Goal: Task Accomplishment & Management: Manage account settings

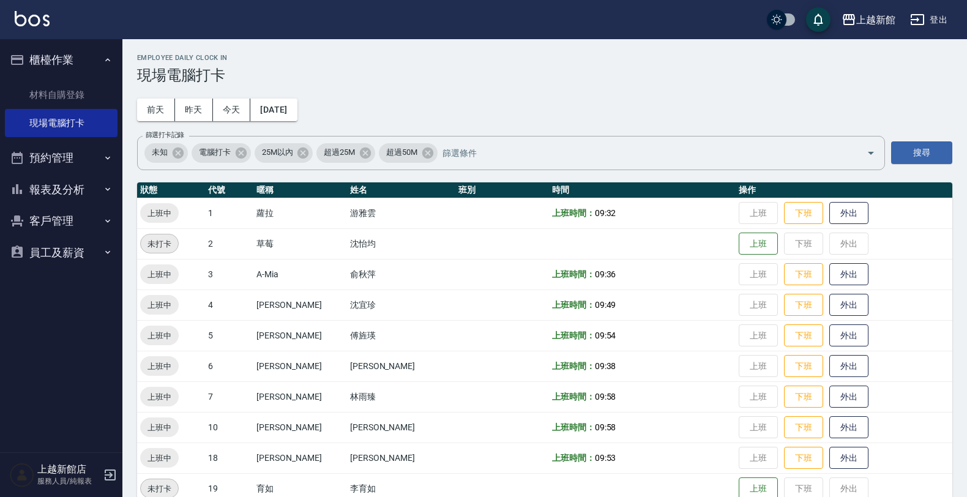
scroll to position [153, 0]
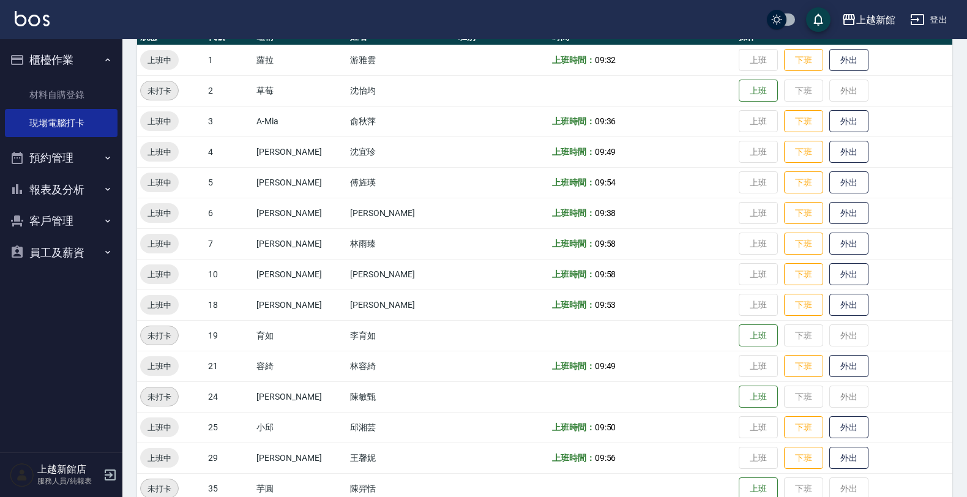
click at [746, 89] on button "上班" at bounding box center [757, 91] width 39 height 23
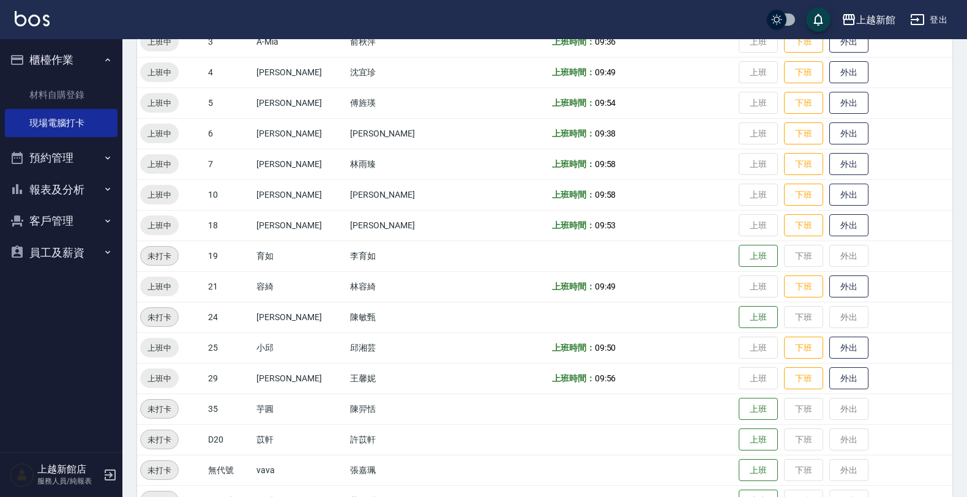
scroll to position [266, 0]
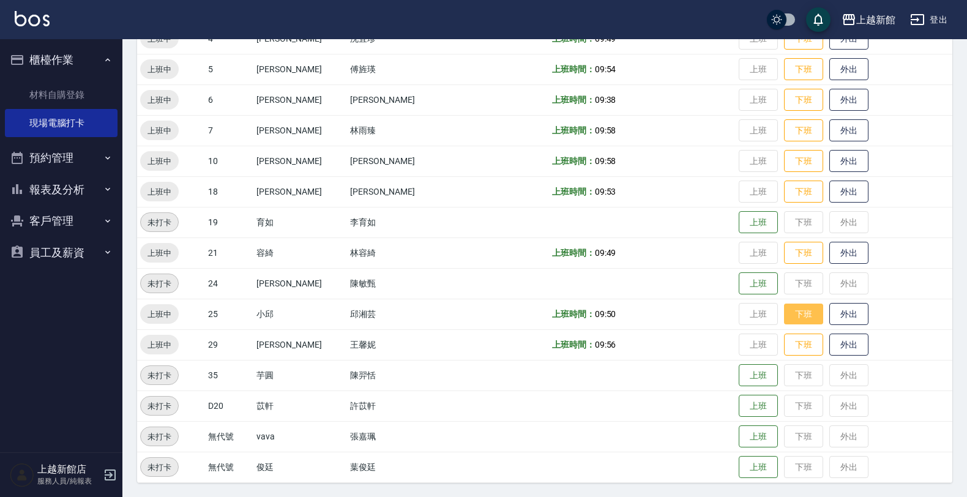
click at [784, 316] on button "下班" at bounding box center [803, 313] width 39 height 21
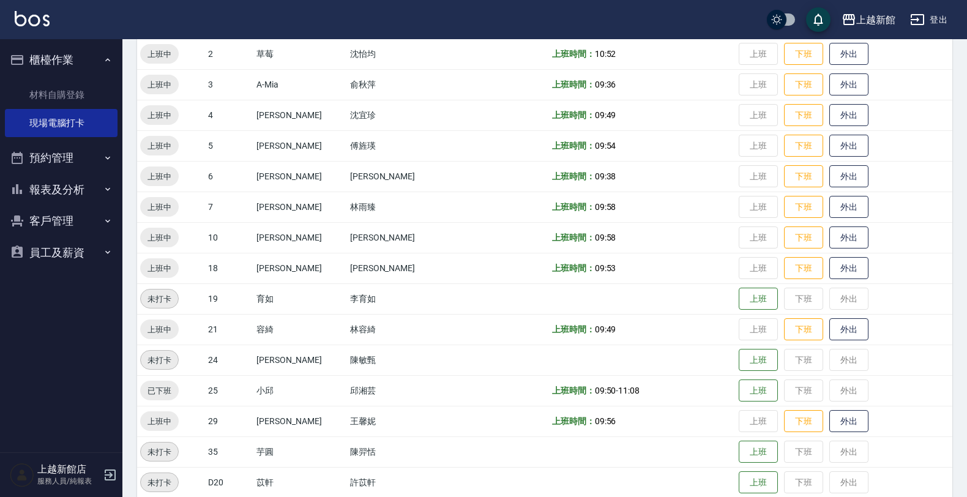
scroll to position [113, 0]
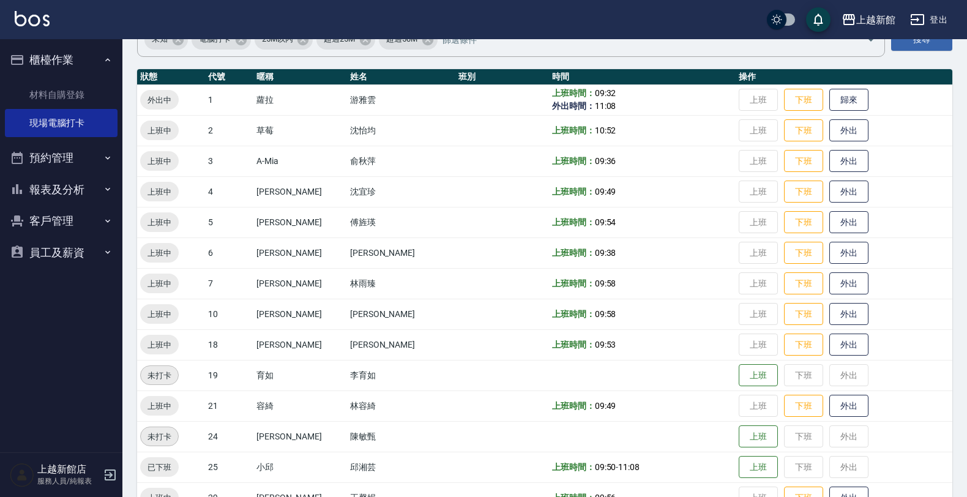
click at [104, 478] on icon "button" at bounding box center [110, 474] width 15 height 15
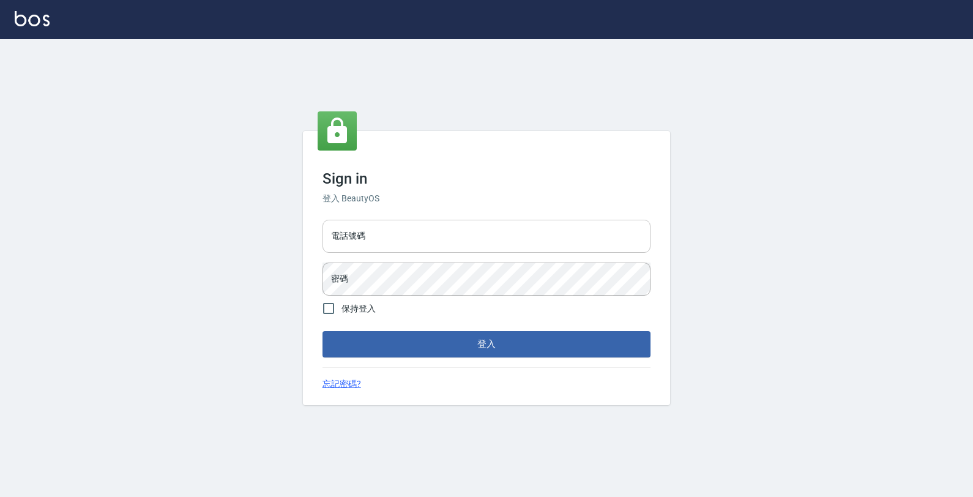
click at [348, 239] on input "電話號碼" at bounding box center [486, 236] width 328 height 33
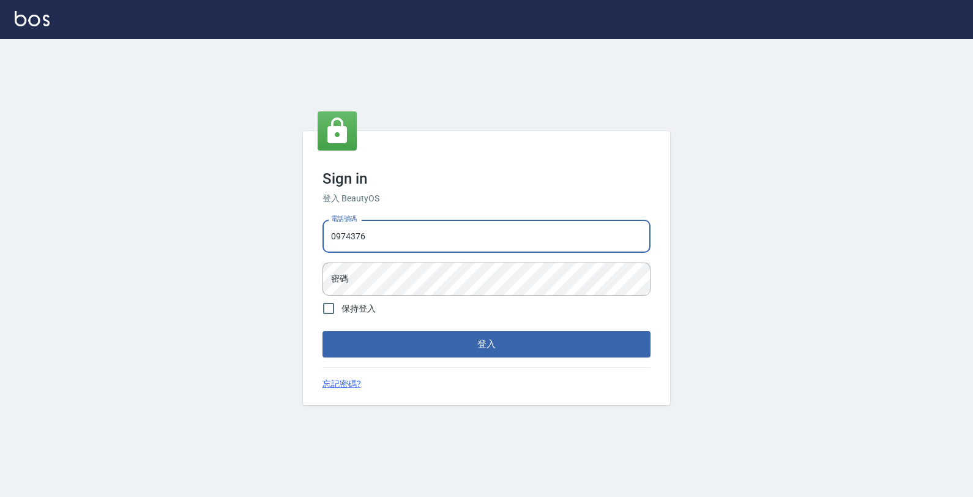
click at [322, 331] on button "登入" at bounding box center [486, 344] width 328 height 26
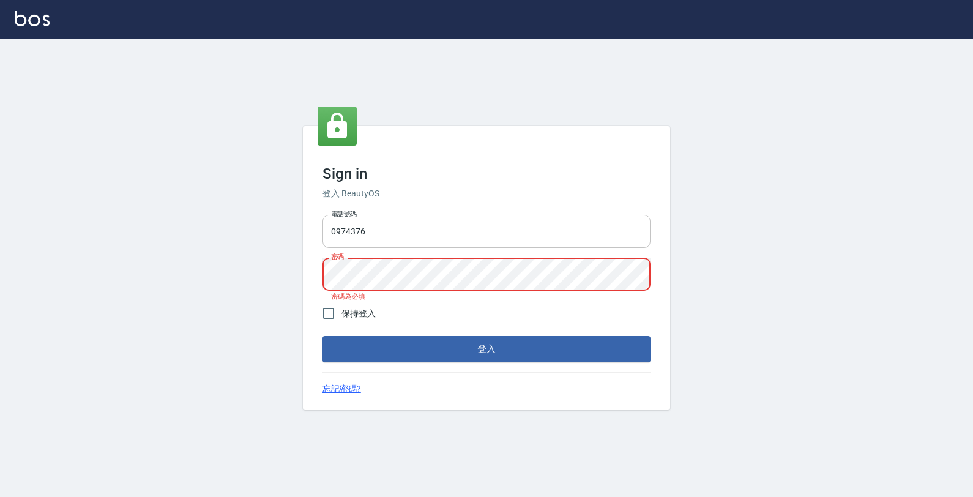
click at [548, 244] on input "0974376" at bounding box center [486, 231] width 328 height 33
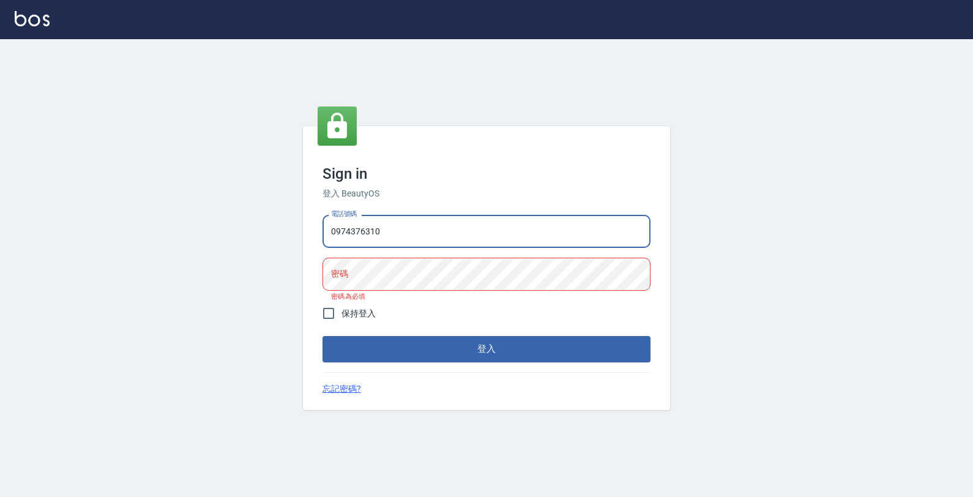
type input "0974376310"
click at [322, 336] on button "登入" at bounding box center [486, 349] width 328 height 26
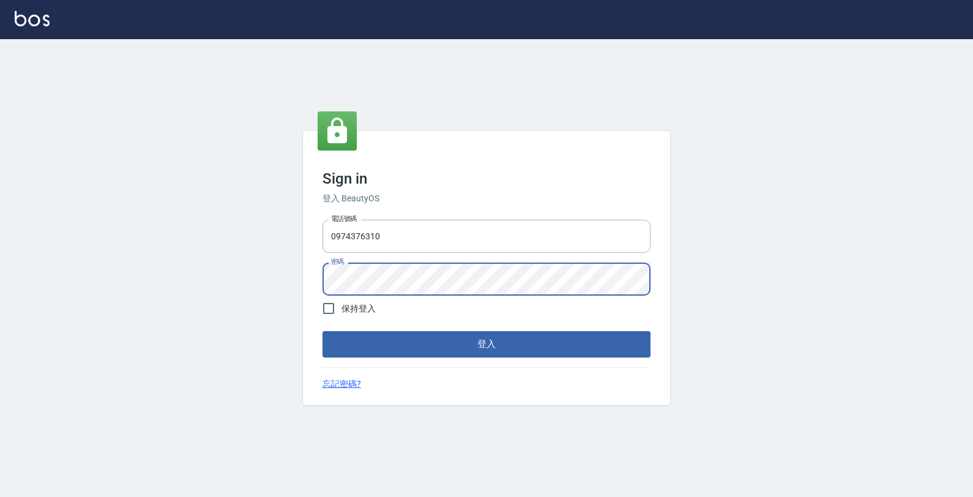
click at [322, 331] on button "登入" at bounding box center [486, 344] width 328 height 26
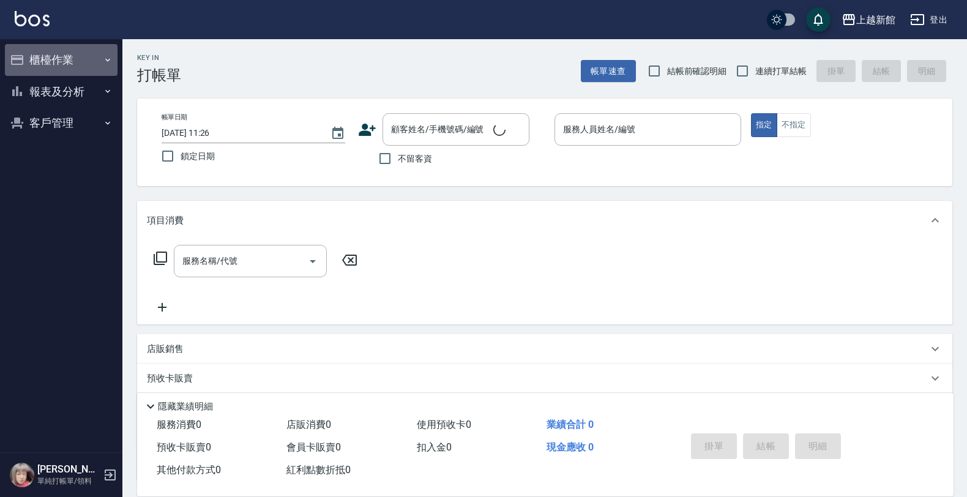
click at [39, 66] on button "櫃檯作業" at bounding box center [61, 60] width 113 height 32
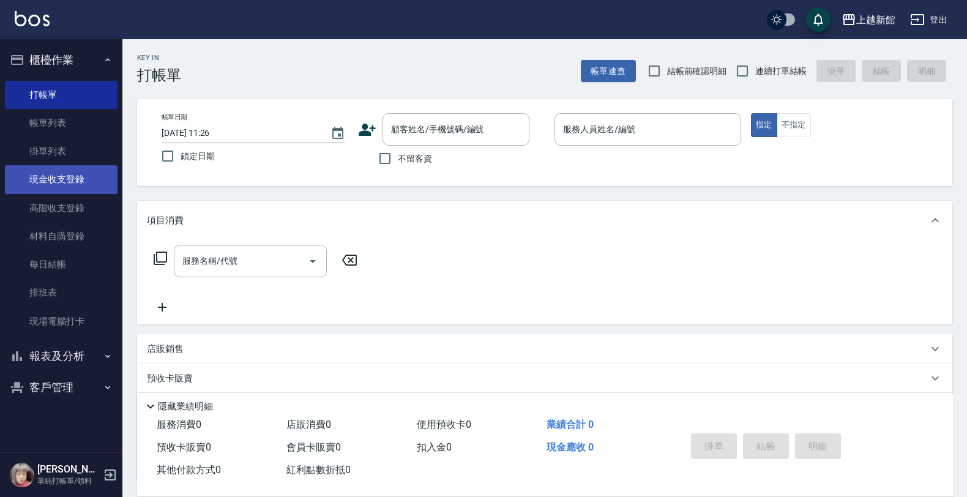
click at [71, 176] on link "現金收支登錄" at bounding box center [61, 179] width 113 height 28
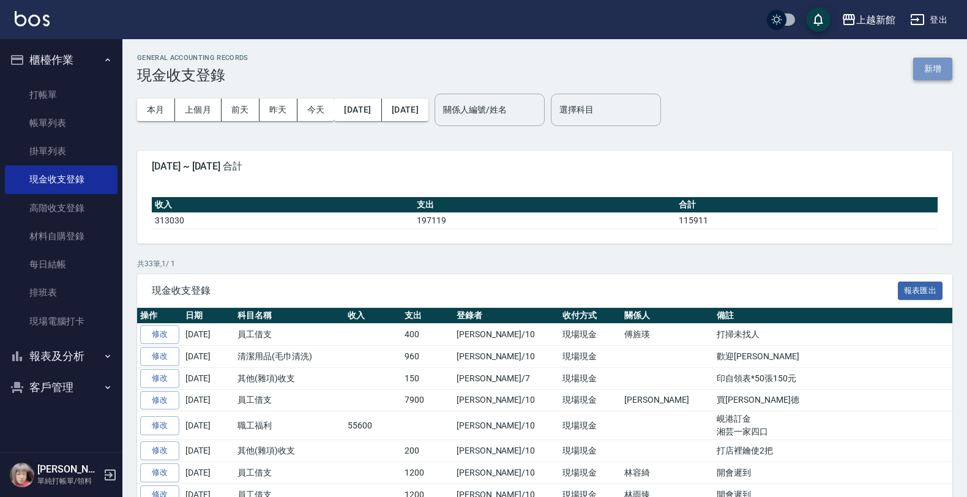
click at [926, 63] on button "新增" at bounding box center [932, 69] width 39 height 23
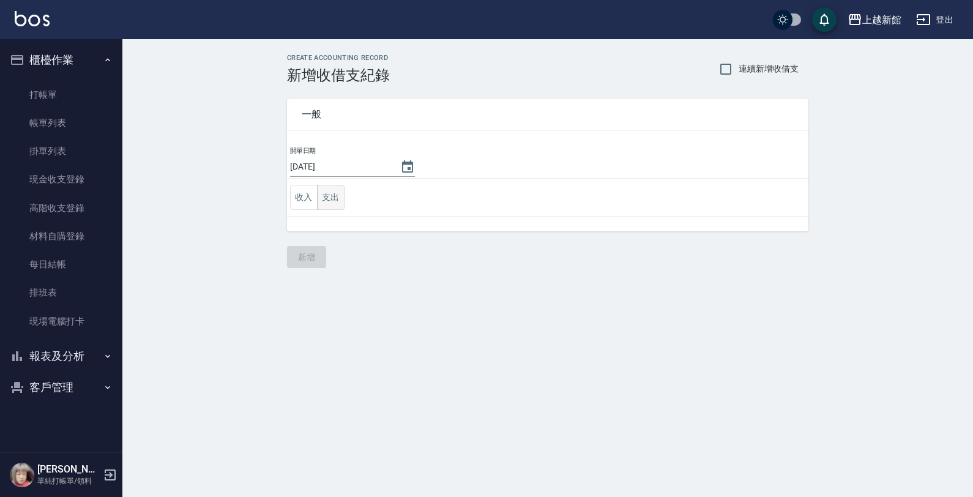
click at [327, 202] on button "支出" at bounding box center [331, 197] width 28 height 25
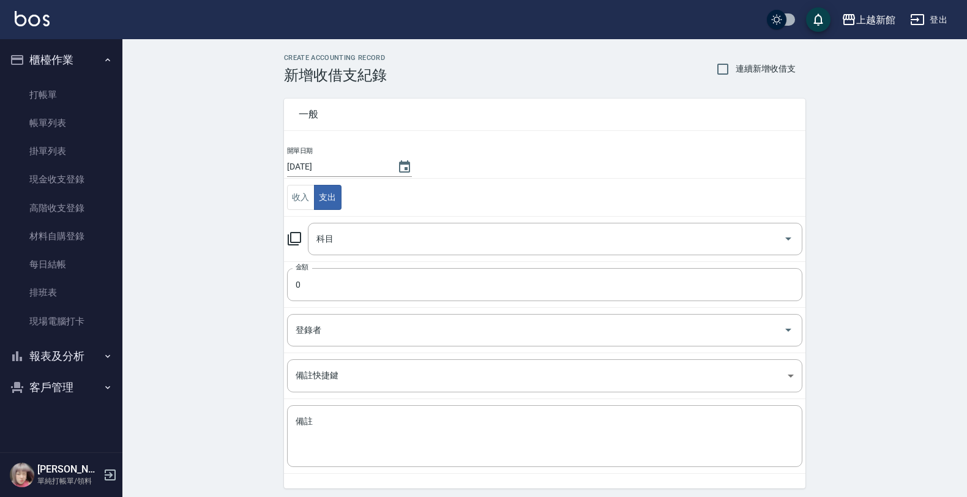
click at [289, 237] on icon at bounding box center [294, 238] width 15 height 15
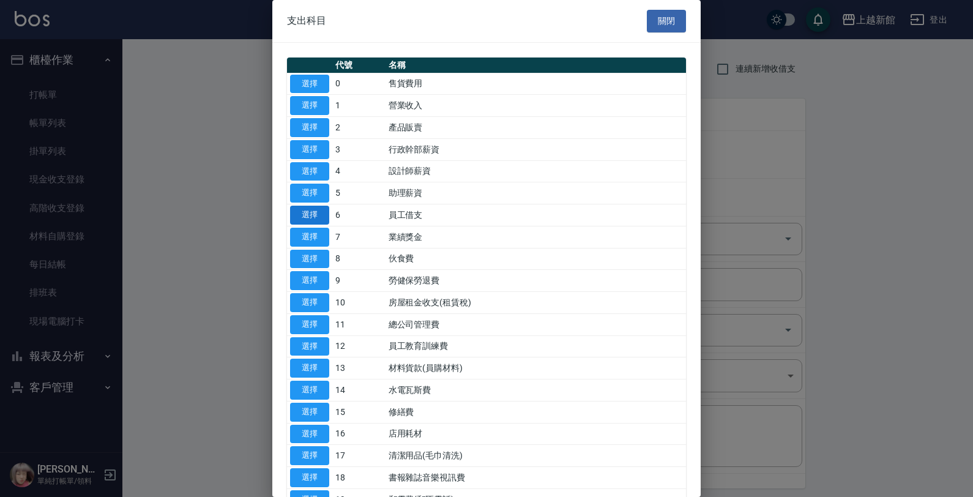
click at [301, 221] on button "選擇" at bounding box center [309, 215] width 39 height 19
type input "6 員工借支"
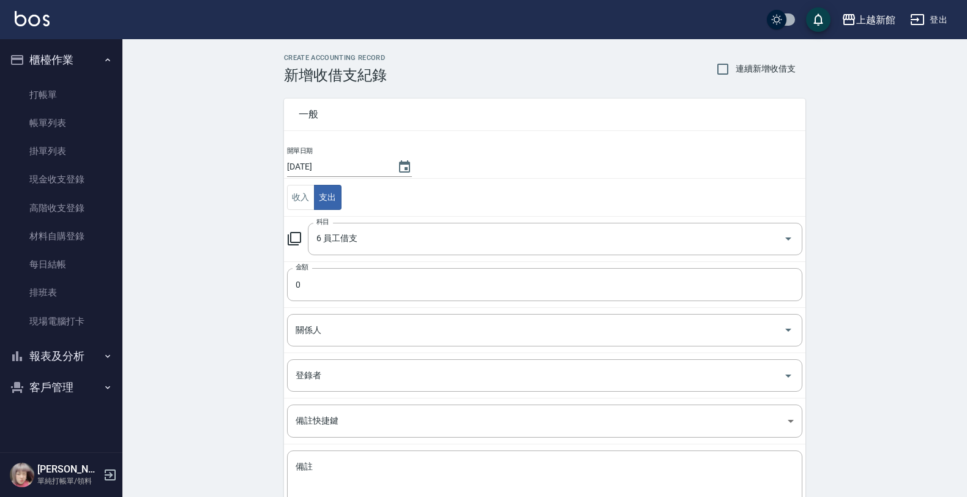
click at [311, 267] on td "金額 0 金額" at bounding box center [544, 284] width 521 height 46
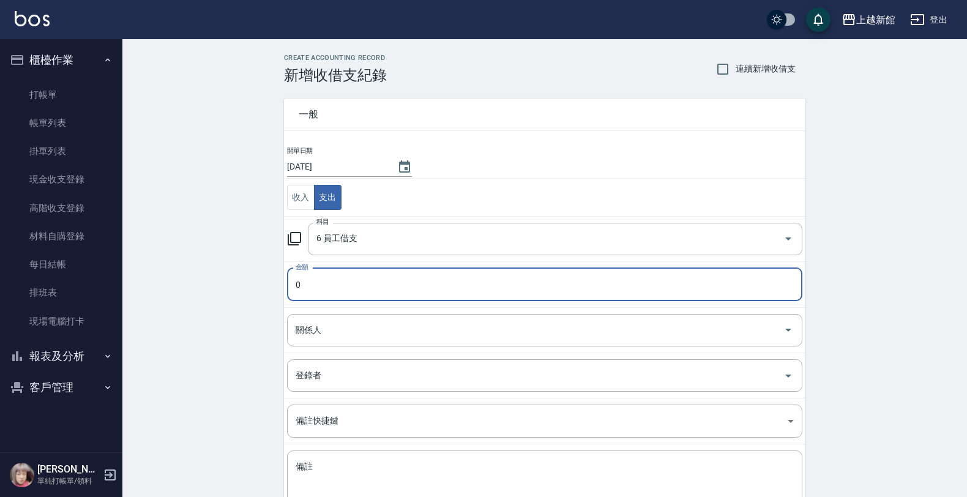
click at [312, 277] on input "0" at bounding box center [544, 284] width 515 height 33
type input "1200"
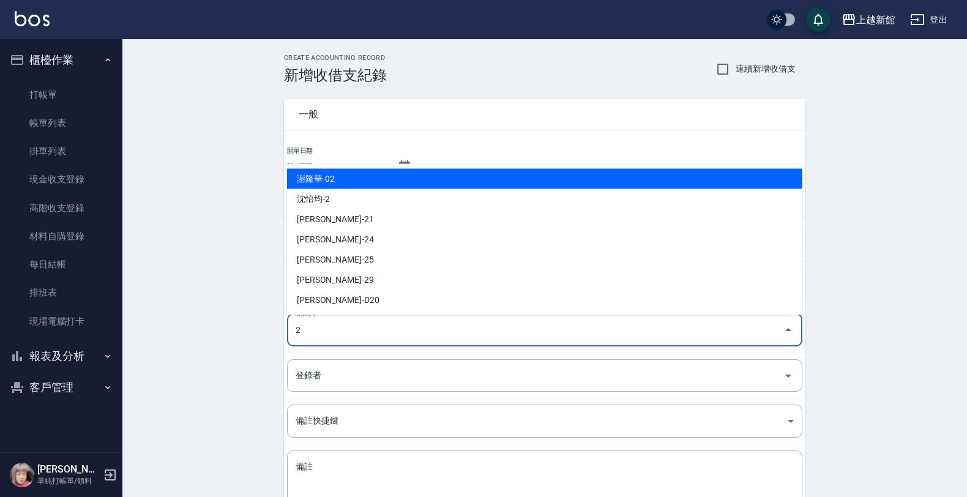
type input "謝隆華-02"
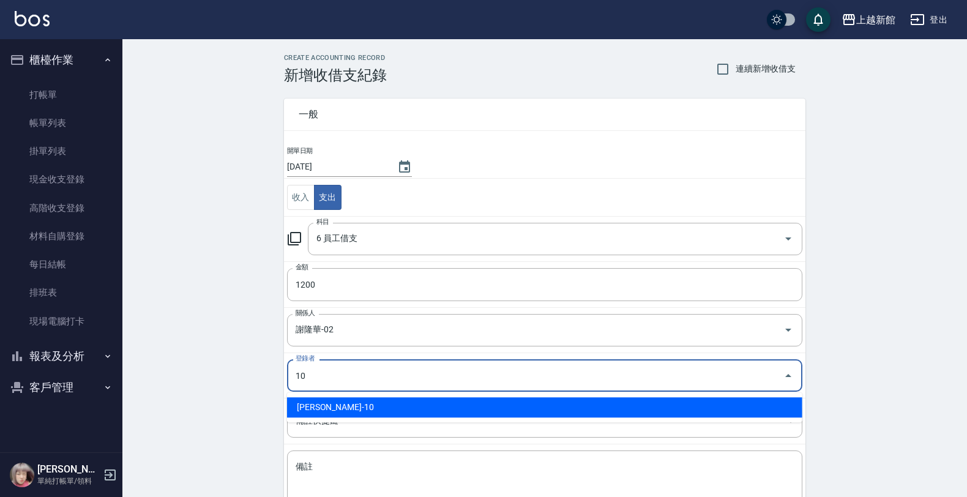
type input "[PERSON_NAME]-10"
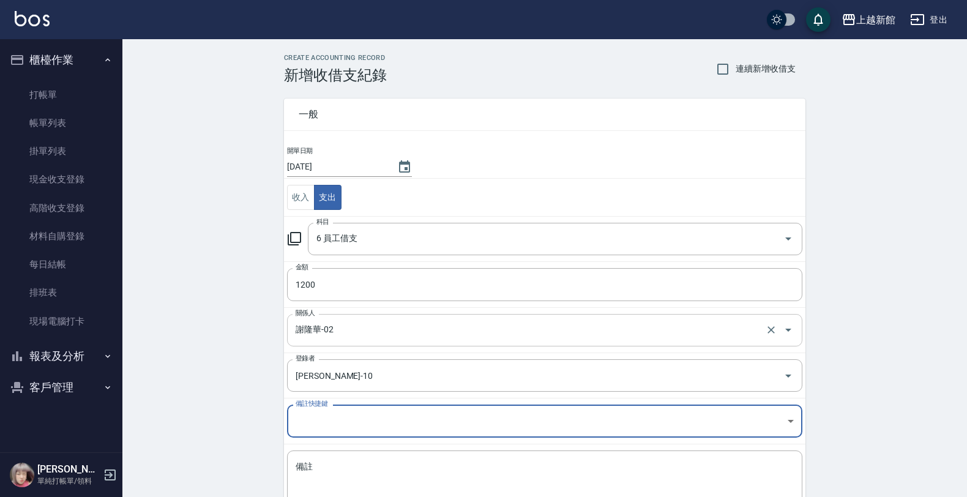
click at [568, 328] on input "謝隆華-02" at bounding box center [527, 329] width 470 height 21
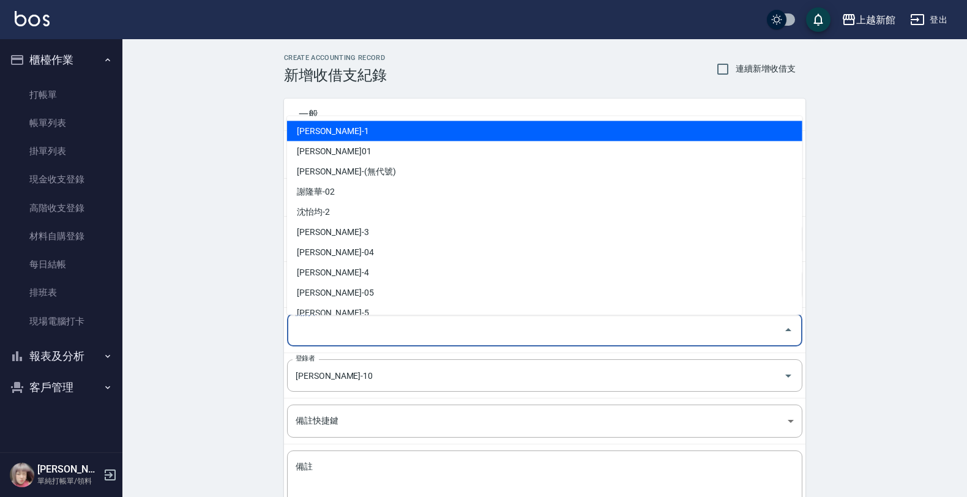
click at [531, 329] on input "關係人" at bounding box center [535, 329] width 486 height 21
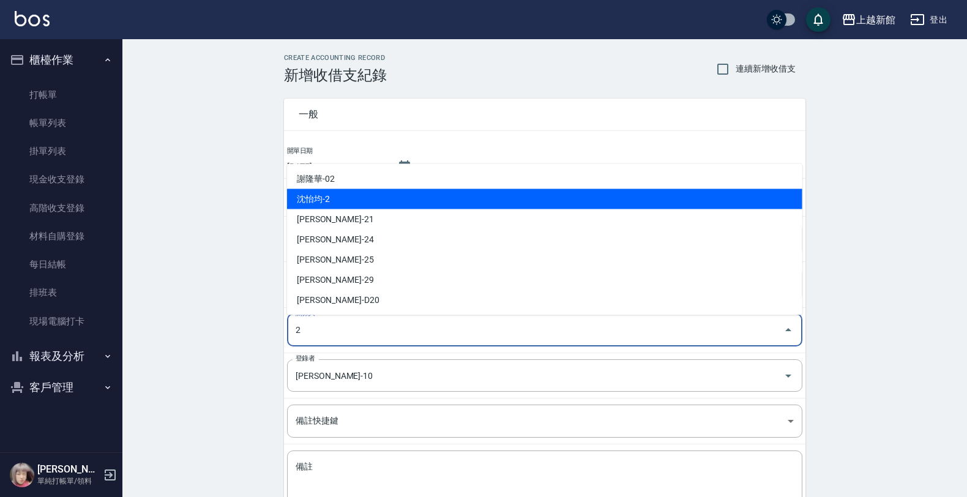
type input "沈怡均-2"
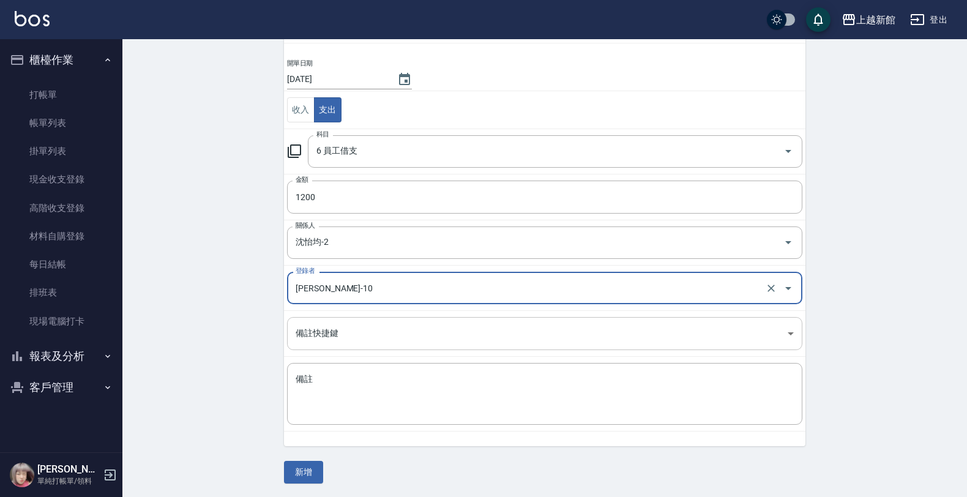
scroll to position [89, 0]
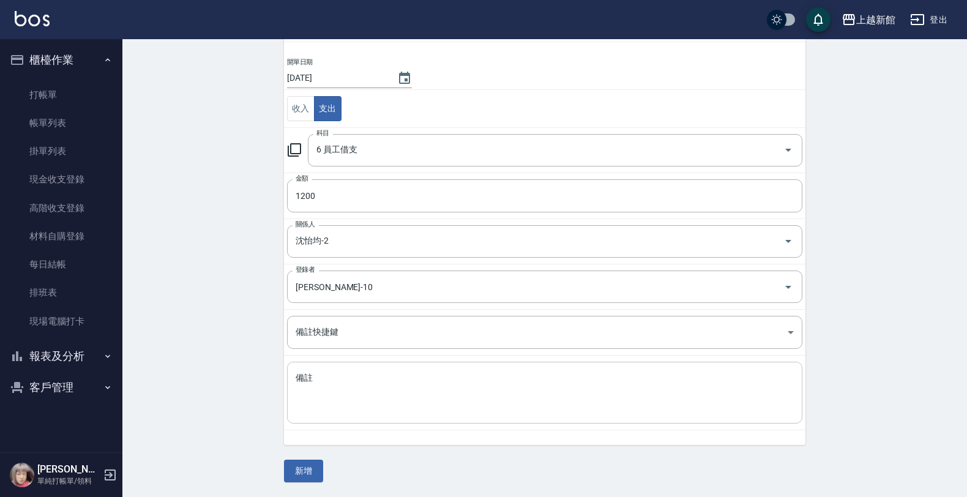
click at [384, 365] on div "x 備註" at bounding box center [544, 393] width 515 height 62
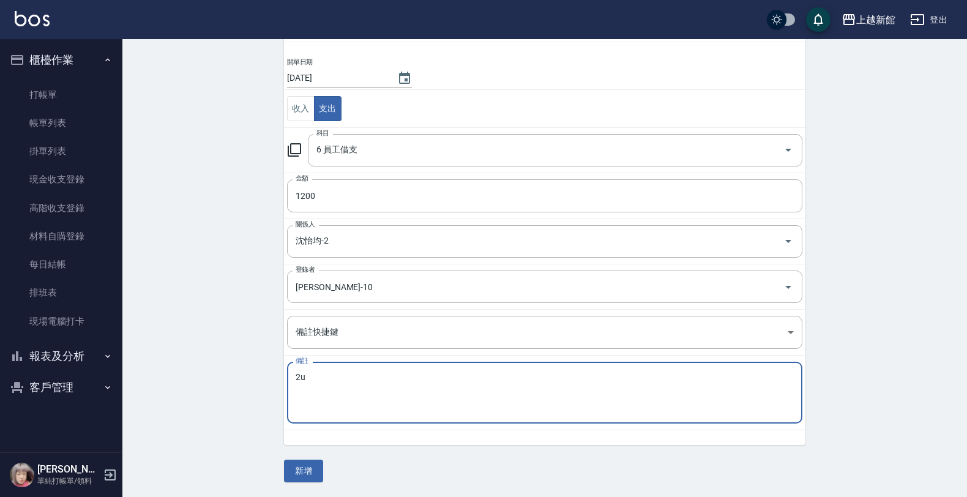
type textarea "2"
type textarea "店務開會未到"
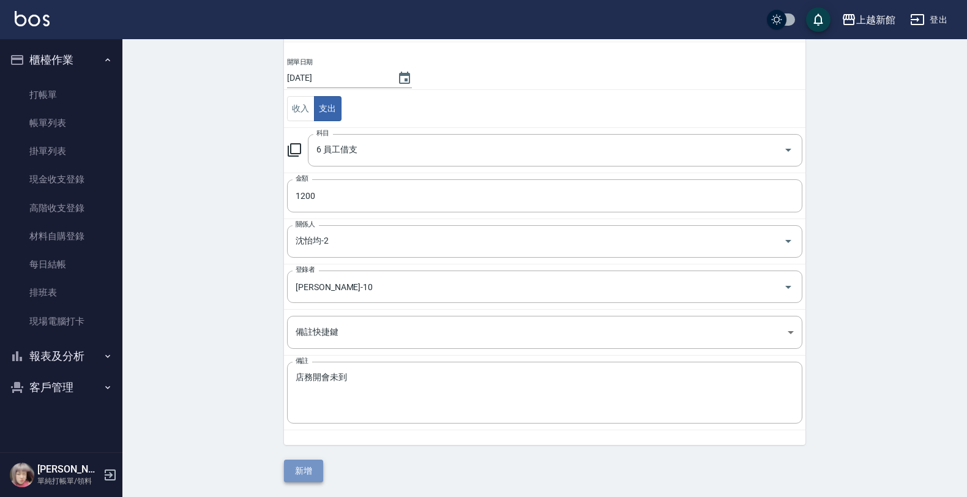
click at [292, 472] on button "新增" at bounding box center [303, 470] width 39 height 23
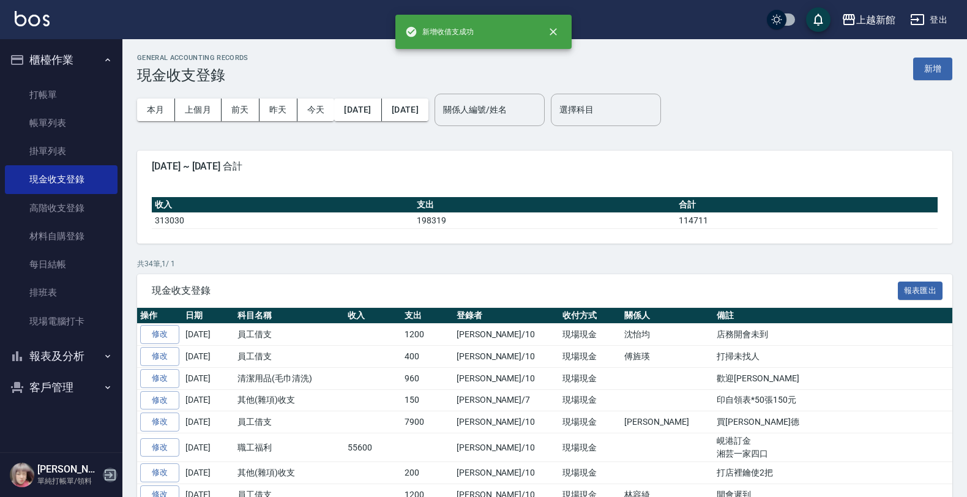
click at [111, 468] on icon "button" at bounding box center [110, 474] width 15 height 15
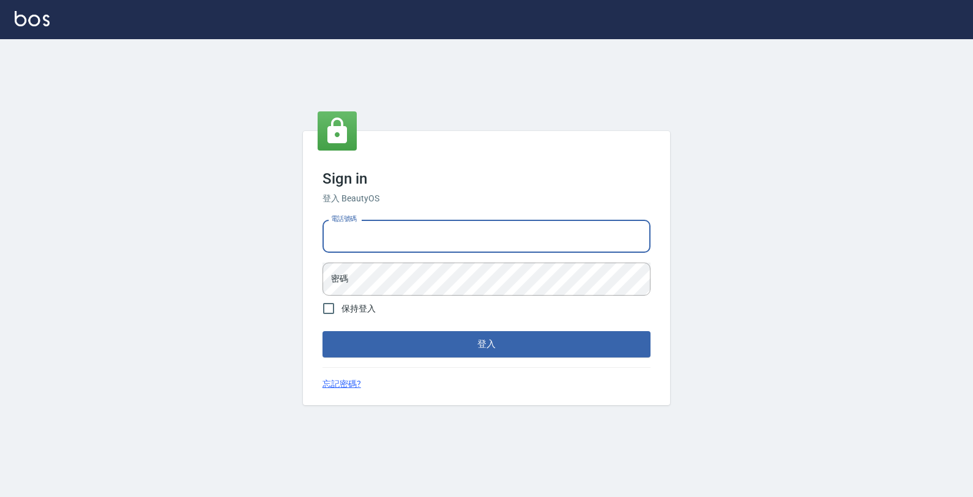
click at [370, 245] on input "電話號碼" at bounding box center [486, 236] width 328 height 33
type input "4265909"
click at [322, 331] on button "登入" at bounding box center [486, 344] width 328 height 26
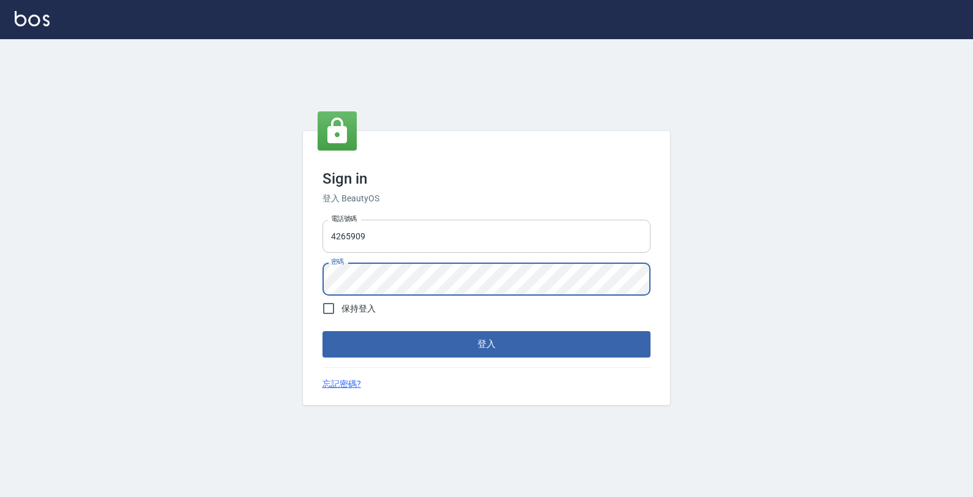
click at [322, 331] on button "登入" at bounding box center [486, 344] width 328 height 26
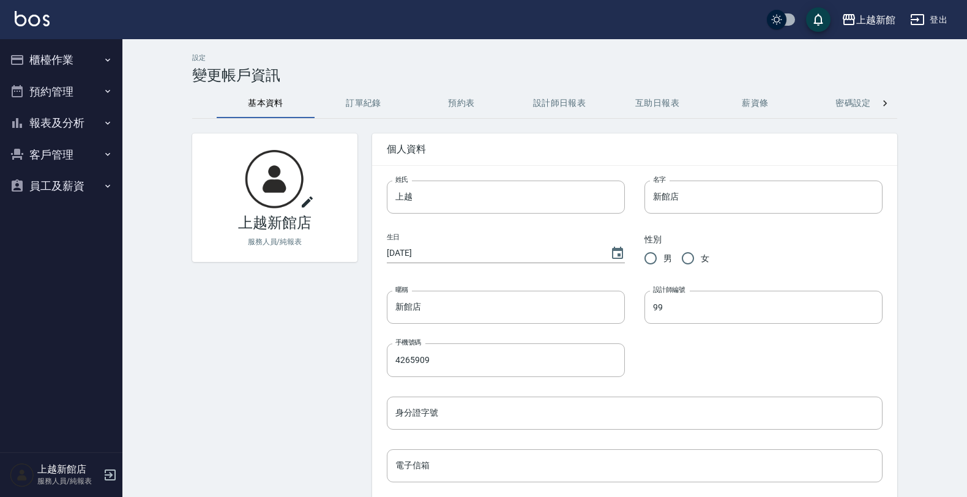
click at [32, 61] on button "櫃檯作業" at bounding box center [61, 60] width 113 height 32
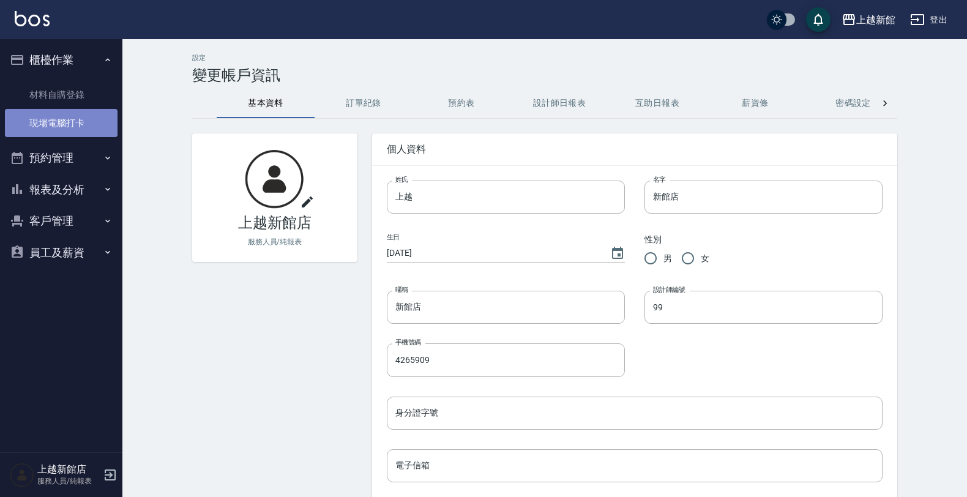
click at [72, 130] on link "現場電腦打卡" at bounding box center [61, 123] width 113 height 28
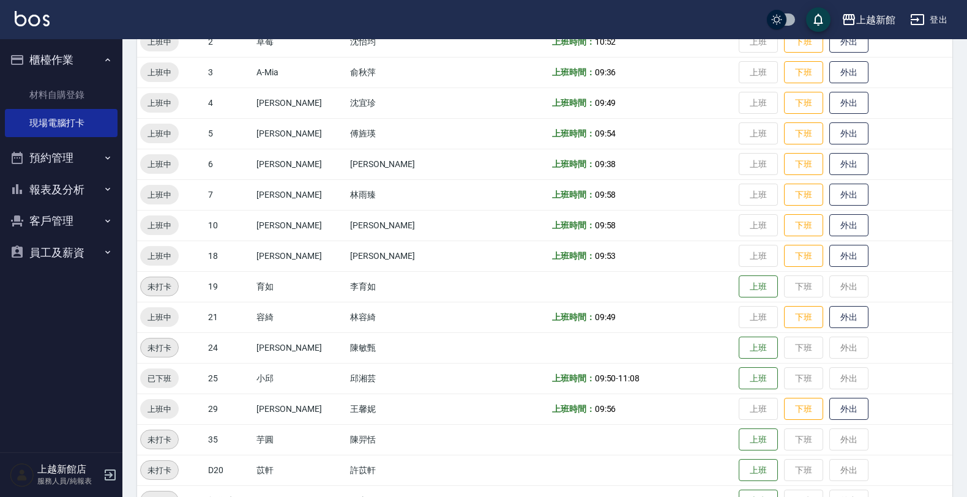
scroll to position [266, 0]
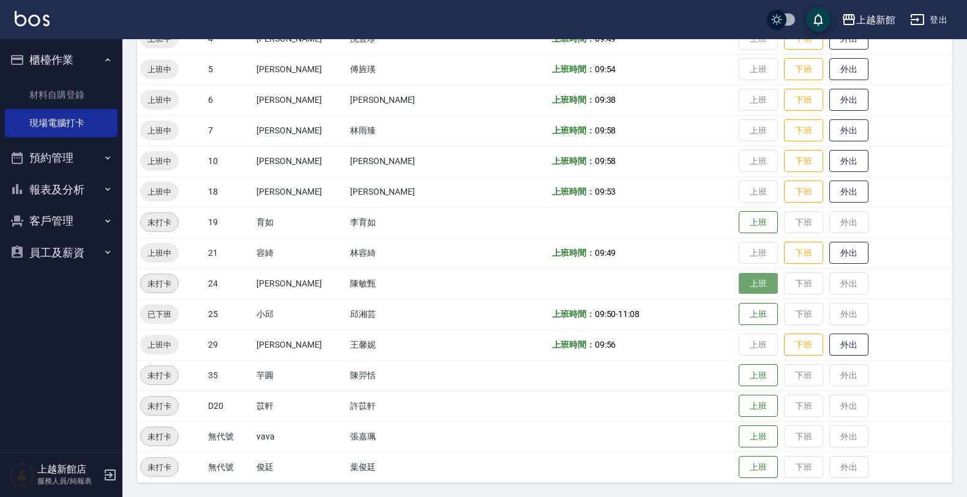
click at [738, 281] on button "上班" at bounding box center [757, 283] width 39 height 21
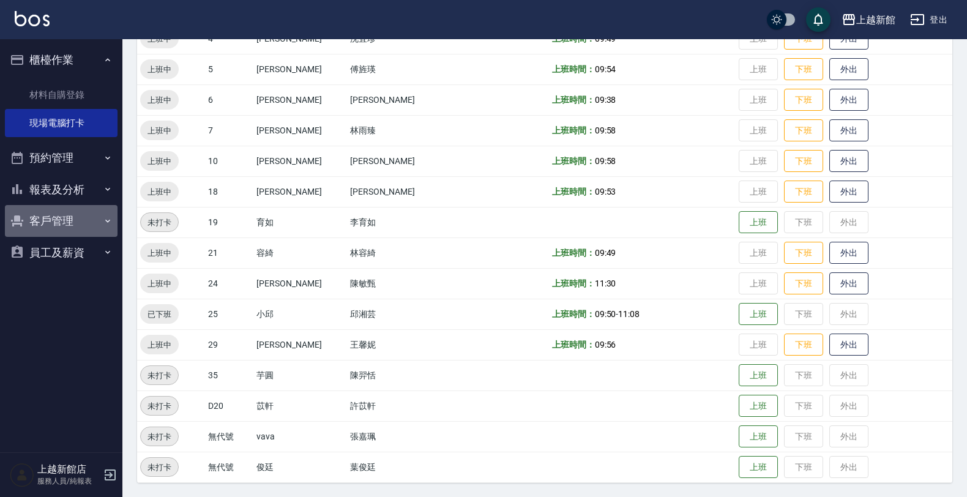
click at [84, 220] on button "客戶管理" at bounding box center [61, 221] width 113 height 32
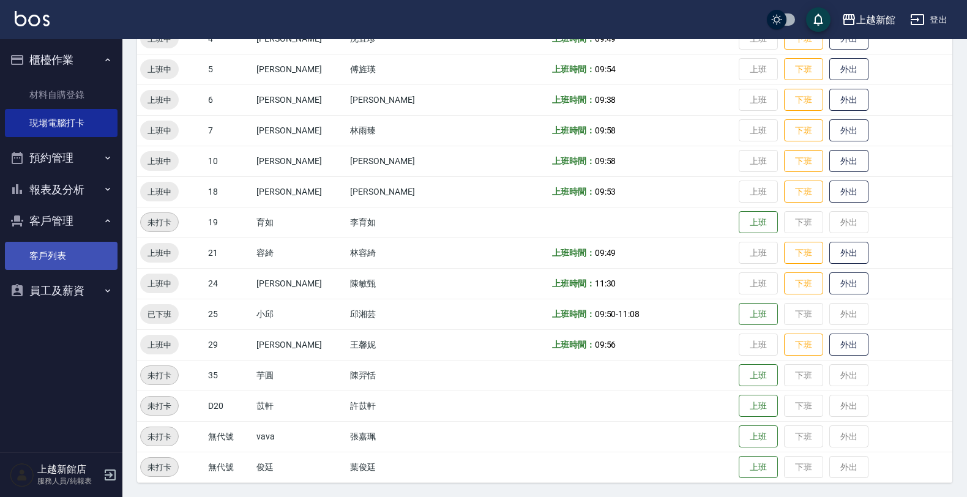
click at [75, 248] on link "客戶列表" at bounding box center [61, 256] width 113 height 28
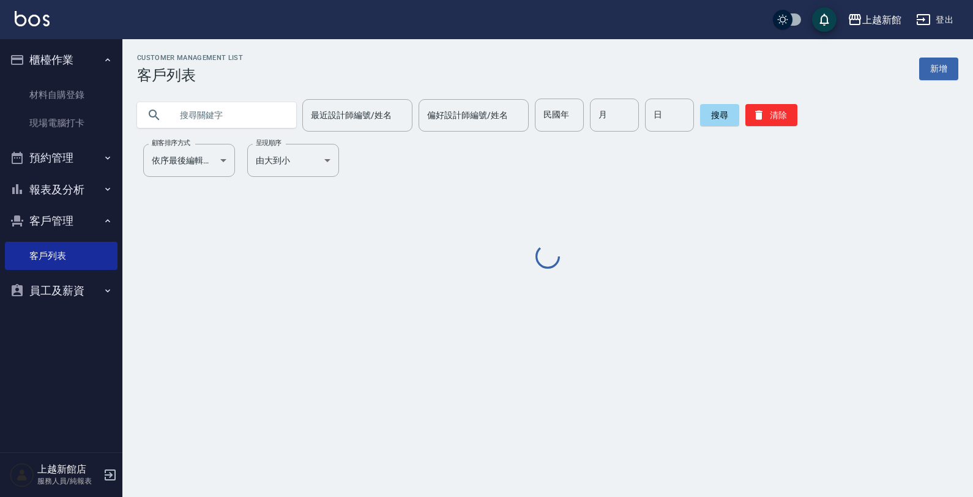
click at [248, 113] on input "text" at bounding box center [228, 115] width 115 height 33
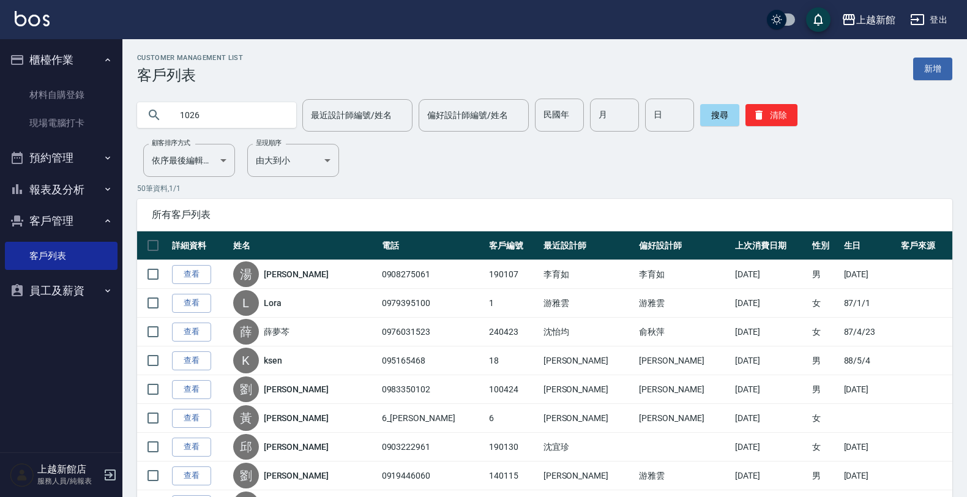
type input "1026"
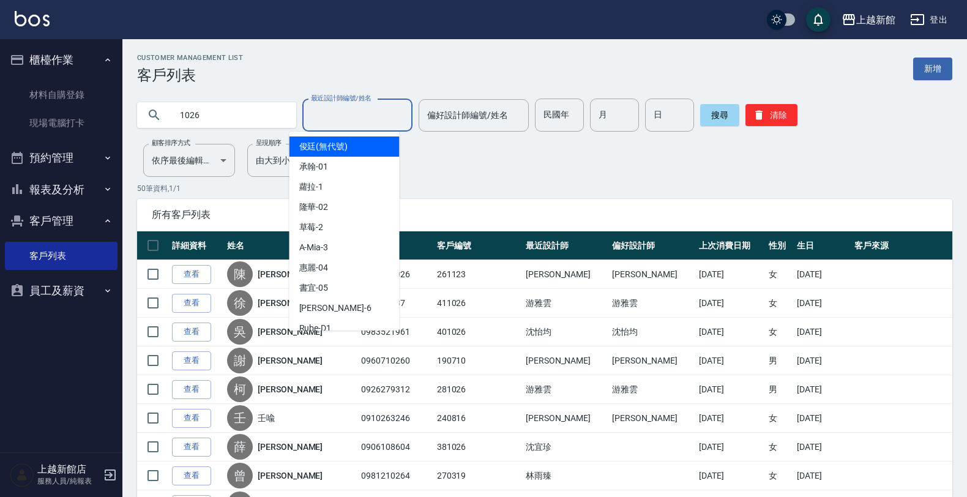
click at [378, 111] on input "最近設計師編號/姓名" at bounding box center [357, 115] width 99 height 21
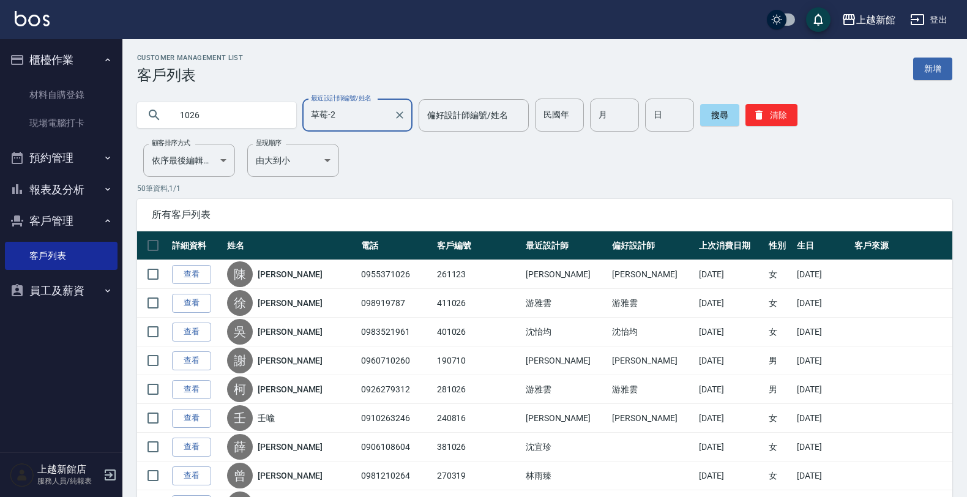
type input "草莓-2"
click at [222, 114] on input "1026" at bounding box center [228, 115] width 115 height 33
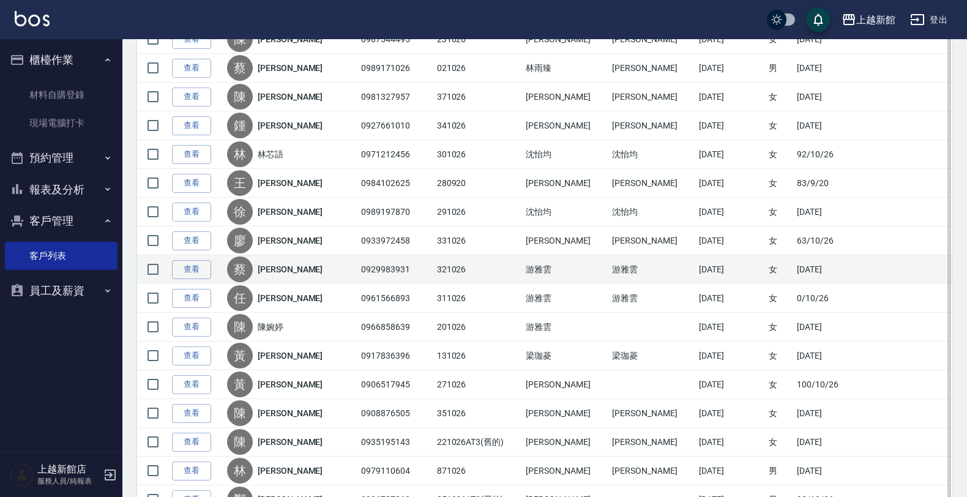
scroll to position [612, 0]
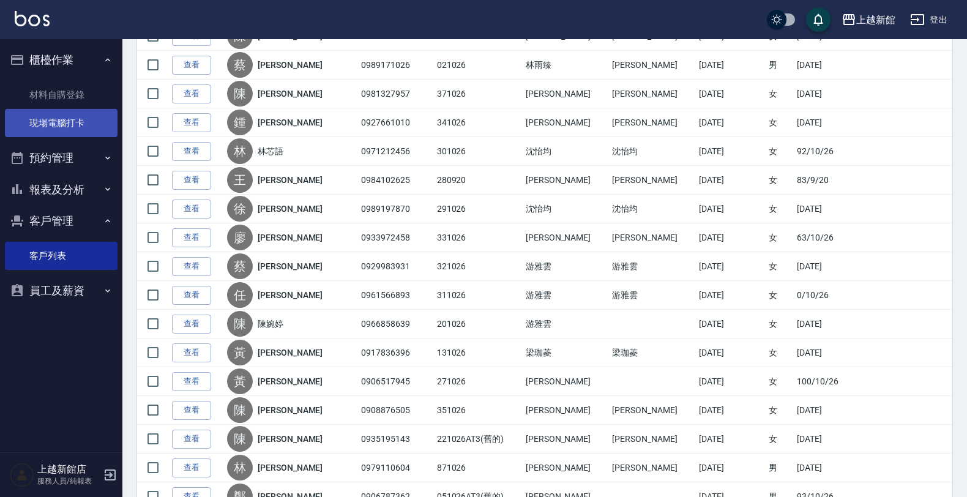
drag, startPoint x: 47, startPoint y: 121, endPoint x: 100, endPoint y: 156, distance: 63.5
click at [48, 121] on link "現場電腦打卡" at bounding box center [61, 123] width 113 height 28
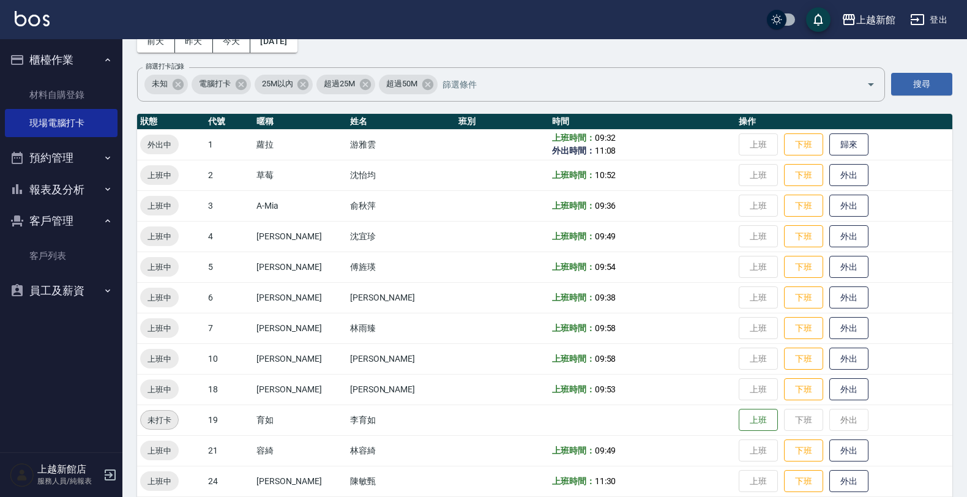
scroll to position [153, 0]
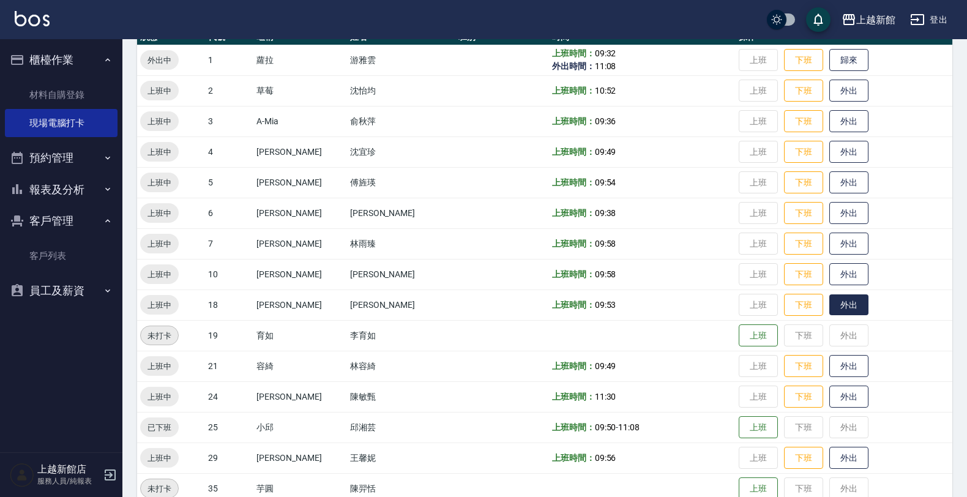
click at [829, 297] on button "外出" at bounding box center [848, 304] width 39 height 21
click at [830, 297] on button "歸來" at bounding box center [848, 304] width 39 height 21
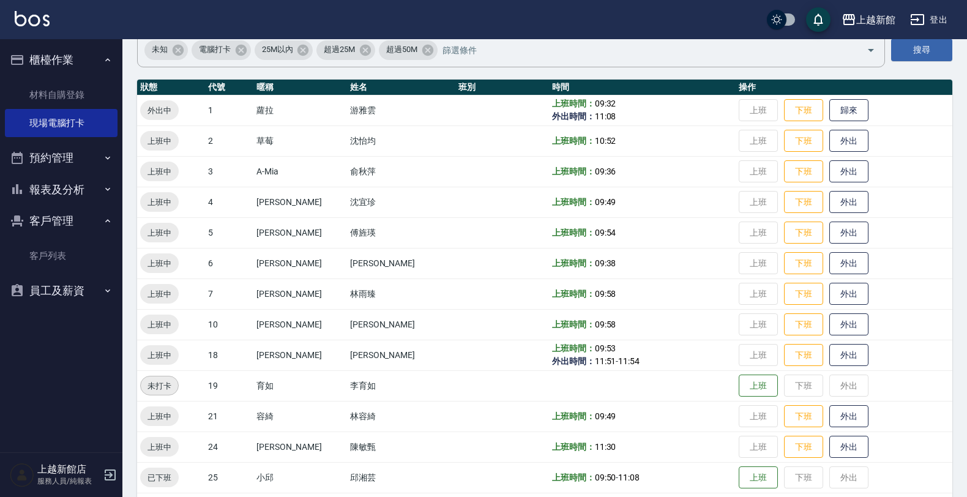
scroll to position [76, 0]
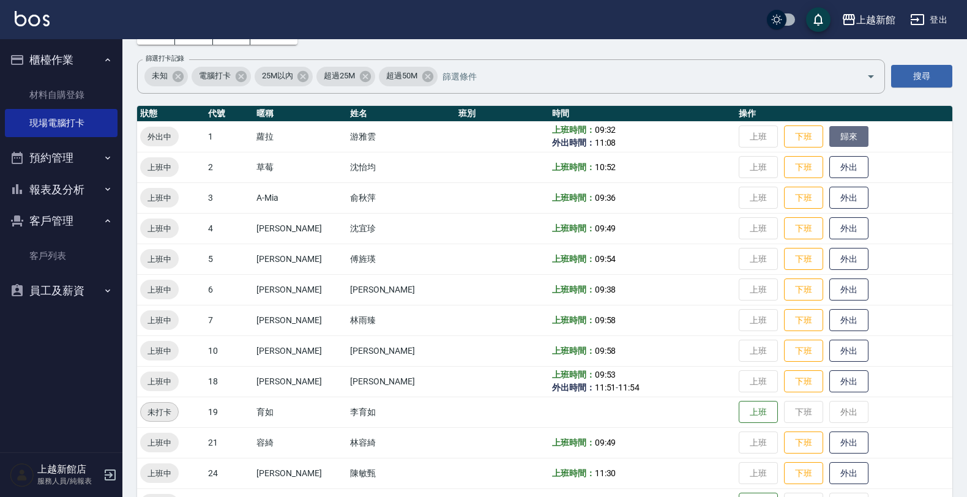
click at [839, 136] on button "歸來" at bounding box center [848, 136] width 39 height 21
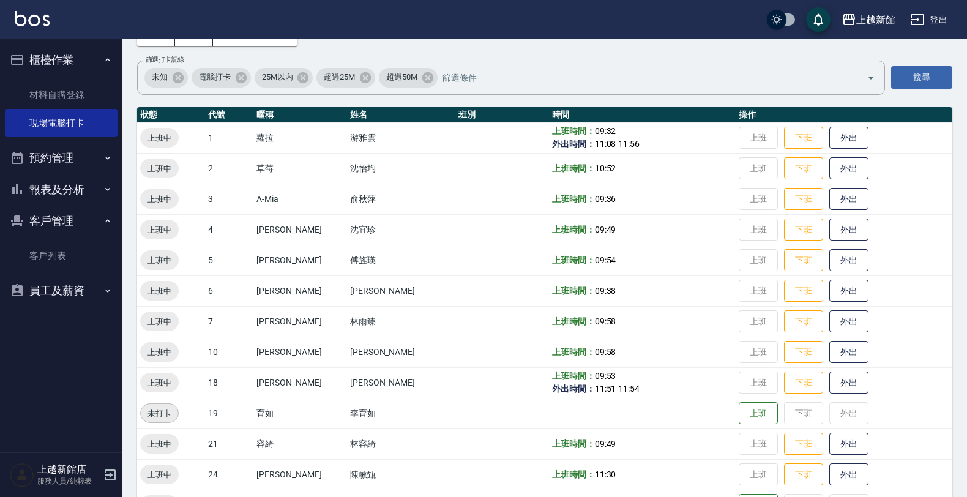
scroll to position [0, 0]
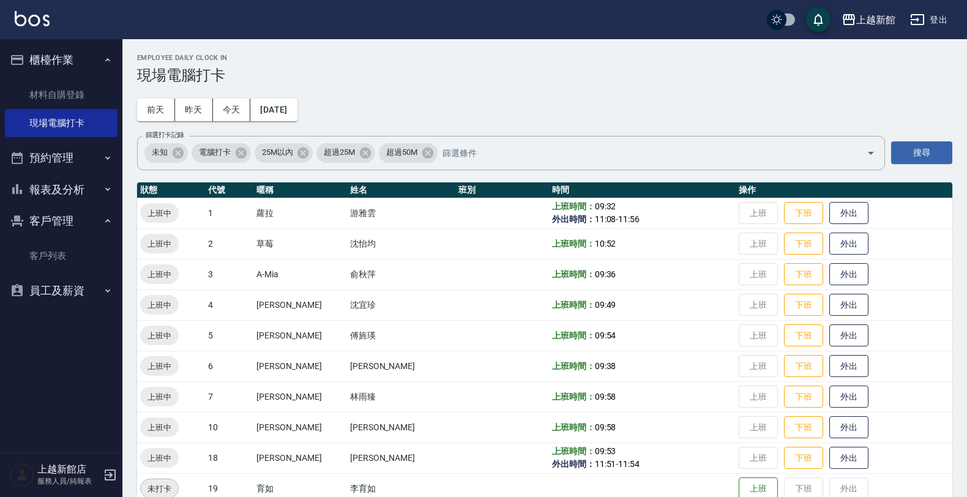
click at [37, 59] on button "櫃檯作業" at bounding box center [61, 60] width 113 height 32
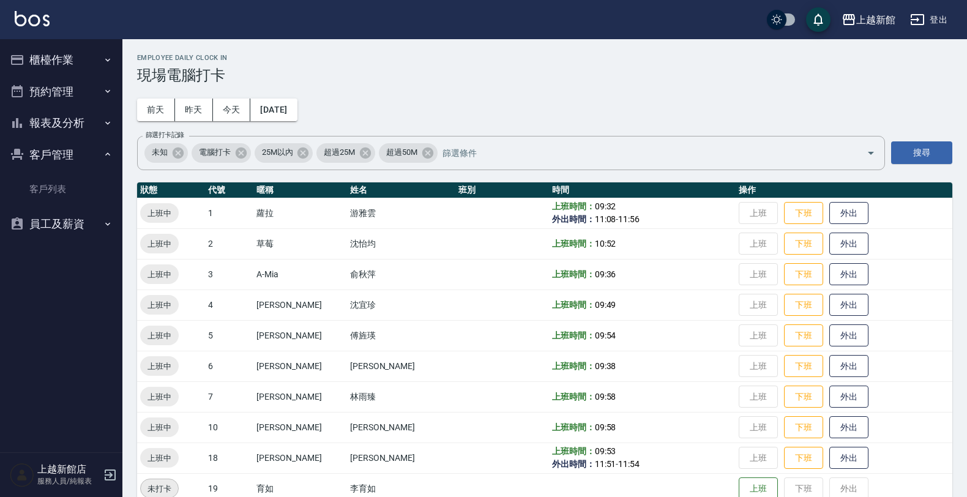
click at [47, 64] on button "櫃檯作業" at bounding box center [61, 60] width 113 height 32
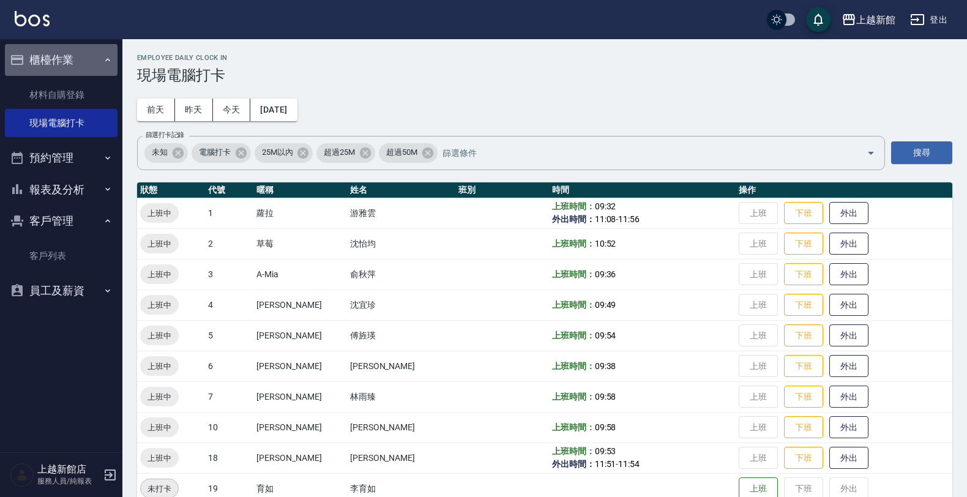
drag, startPoint x: 53, startPoint y: 59, endPoint x: 47, endPoint y: 65, distance: 9.1
click at [52, 60] on button "櫃檯作業" at bounding box center [61, 60] width 113 height 32
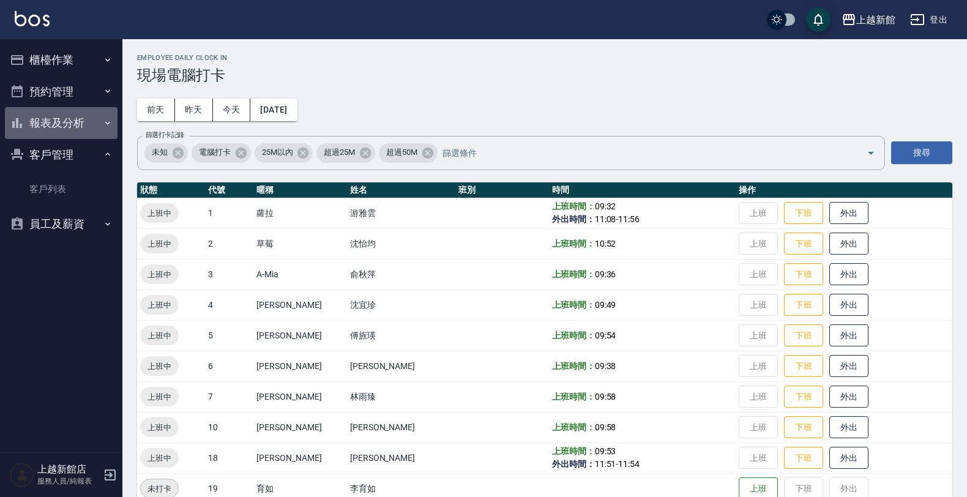
drag, startPoint x: 59, startPoint y: 130, endPoint x: 57, endPoint y: 136, distance: 6.4
click at [58, 132] on button "報表及分析" at bounding box center [61, 123] width 113 height 32
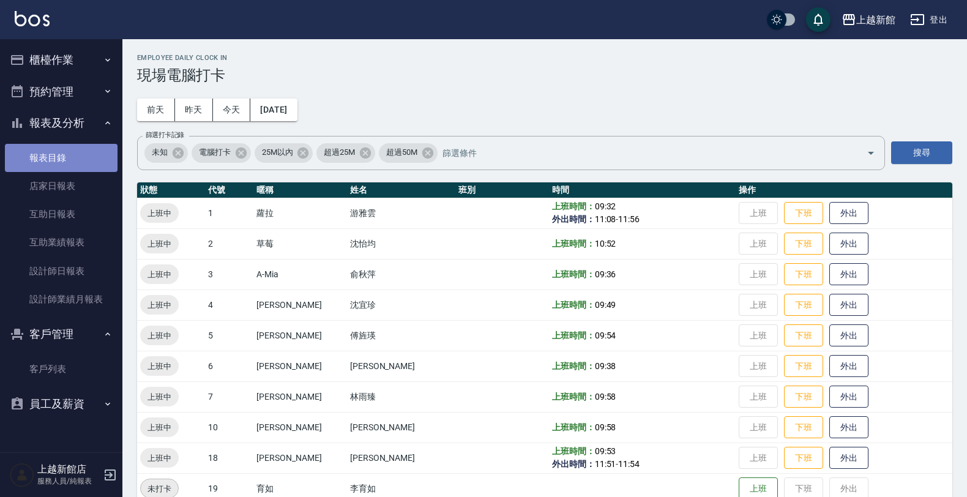
click at [50, 156] on link "報表目錄" at bounding box center [61, 158] width 113 height 28
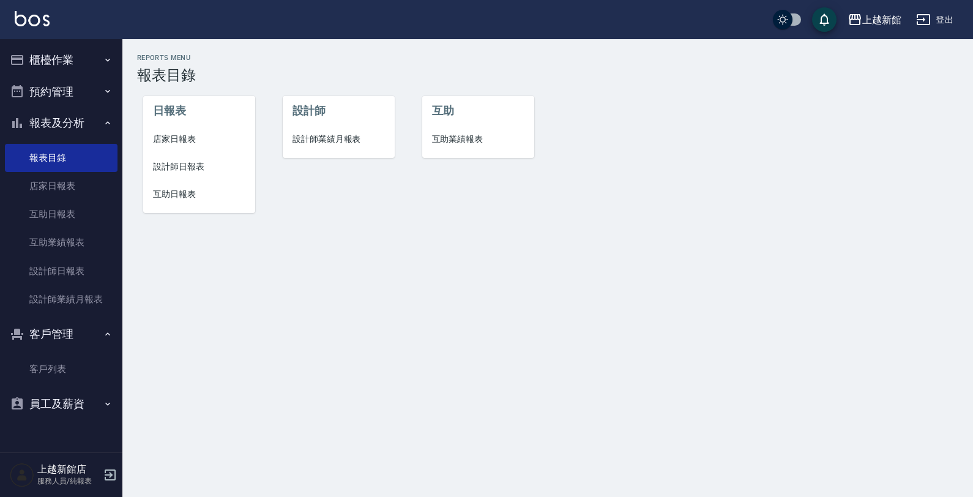
click at [168, 144] on span "店家日報表" at bounding box center [199, 139] width 92 height 13
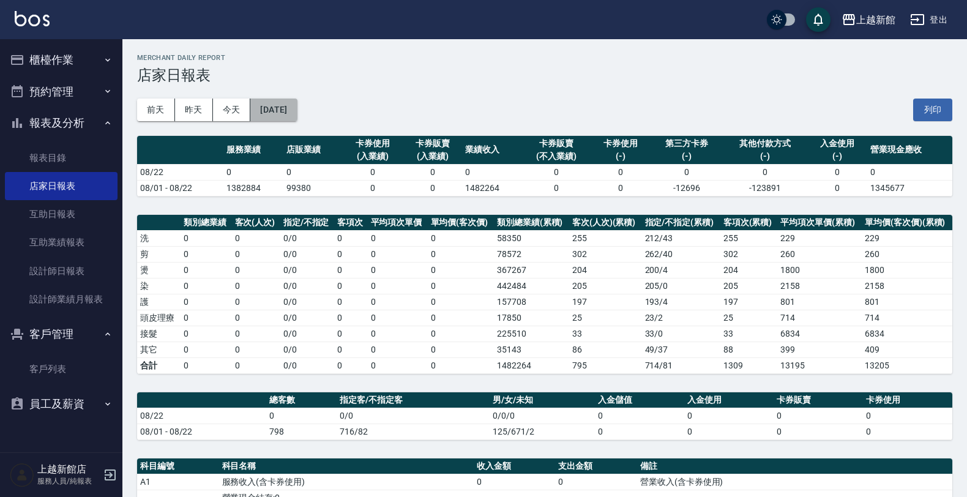
click at [294, 103] on button "[DATE]" at bounding box center [273, 110] width 46 height 23
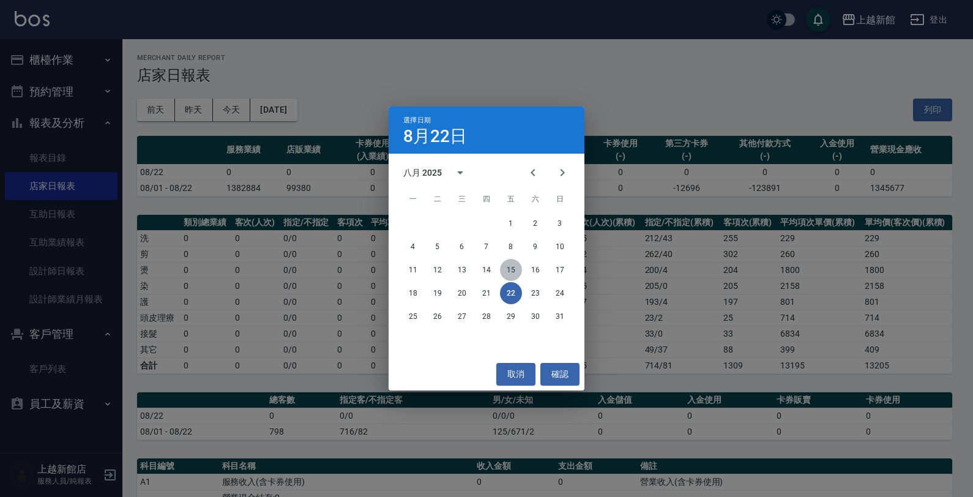
click at [508, 267] on button "15" at bounding box center [511, 270] width 22 height 22
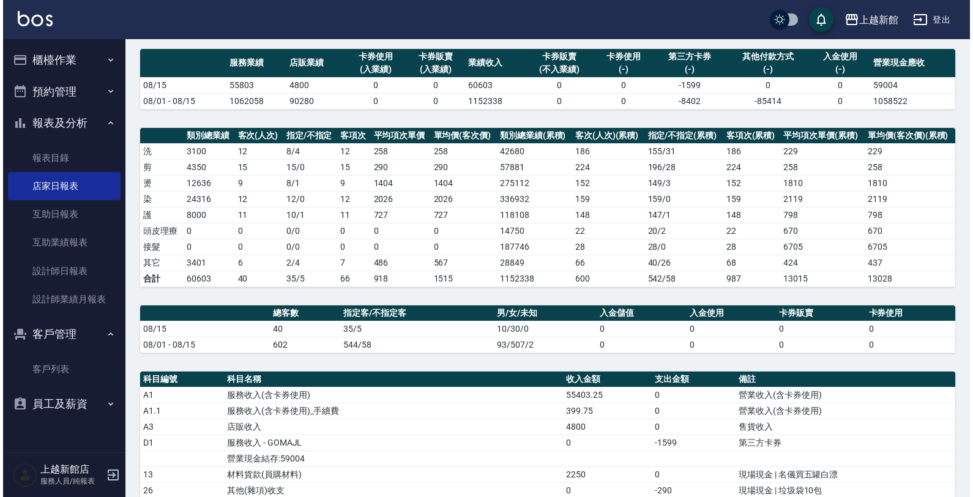
scroll to position [58, 0]
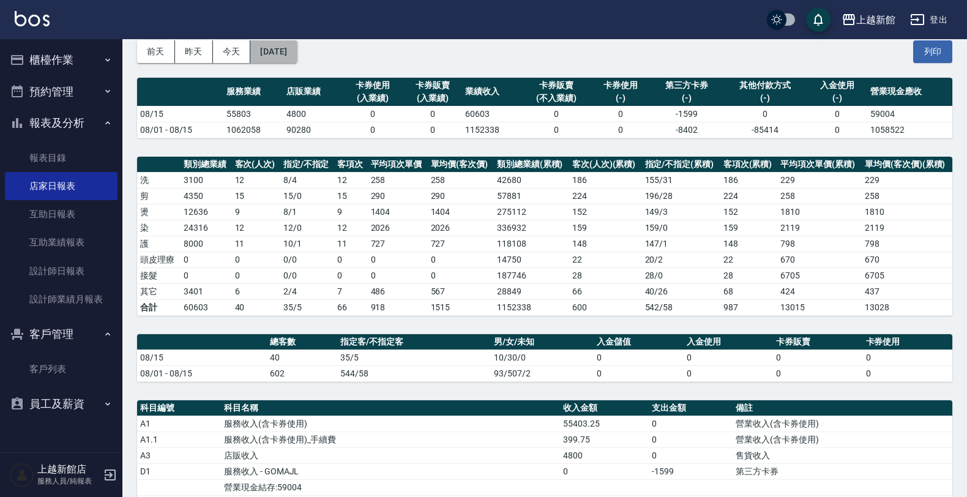
click at [289, 55] on button "2025/08/15" at bounding box center [273, 51] width 46 height 23
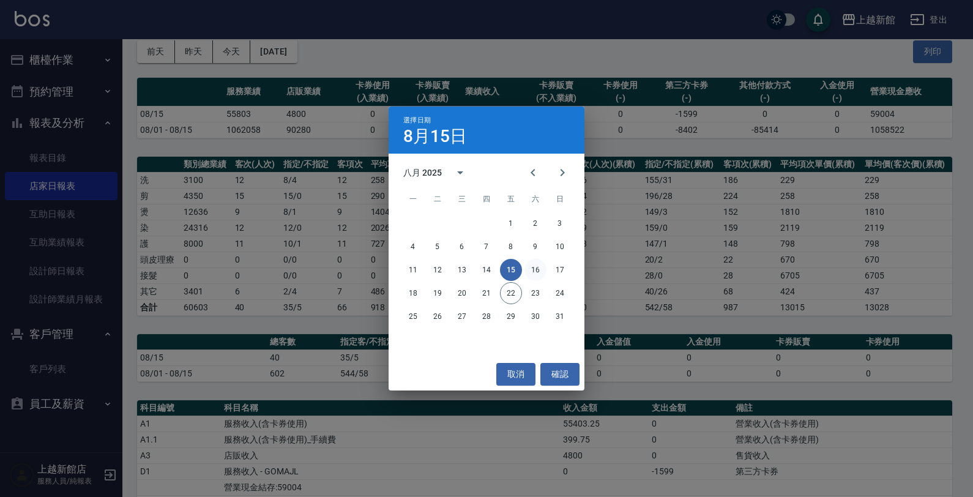
click at [534, 264] on button "16" at bounding box center [535, 270] width 22 height 22
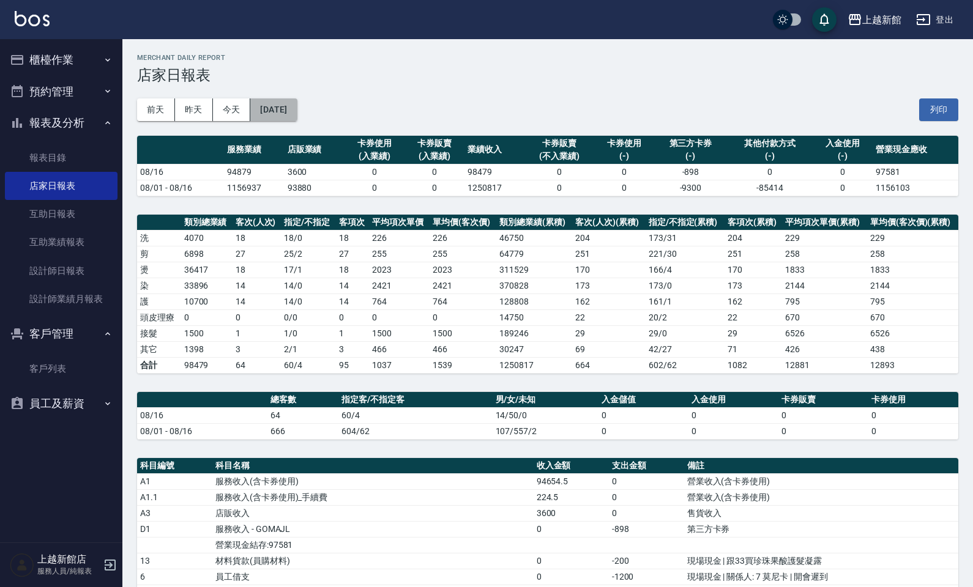
click at [289, 112] on button "2025/08/16" at bounding box center [273, 110] width 46 height 23
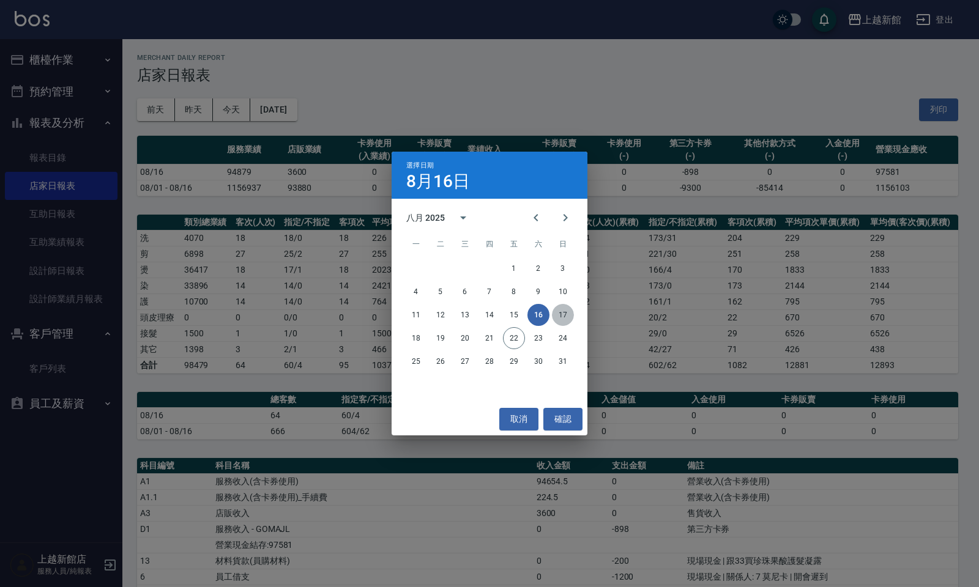
click at [562, 313] on button "17" at bounding box center [563, 315] width 22 height 22
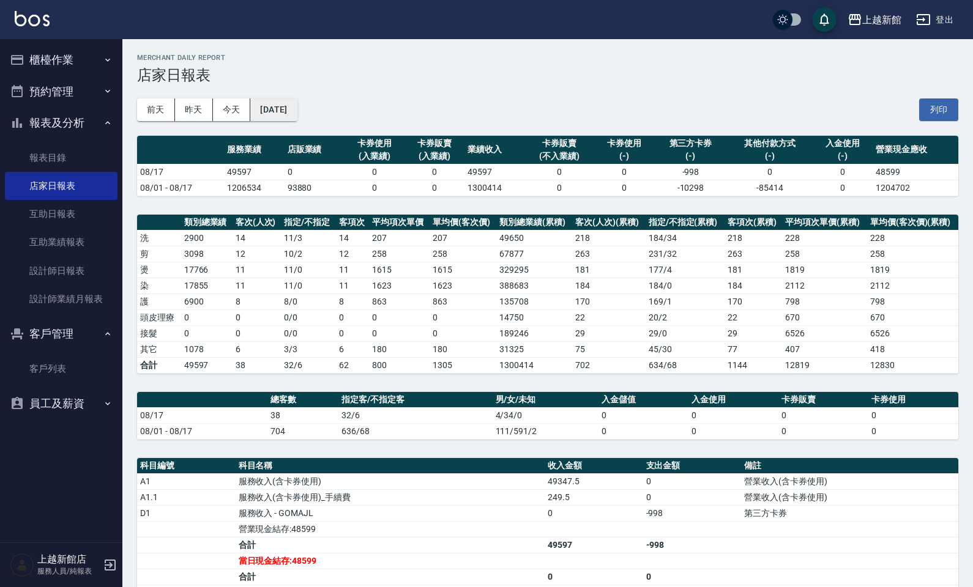
drag, startPoint x: 267, startPoint y: 95, endPoint x: 265, endPoint y: 109, distance: 13.6
click at [265, 99] on div "前天 昨天 今天 2025/08/17 列印" at bounding box center [547, 110] width 821 height 52
click at [269, 111] on button "2025/08/17" at bounding box center [273, 110] width 46 height 23
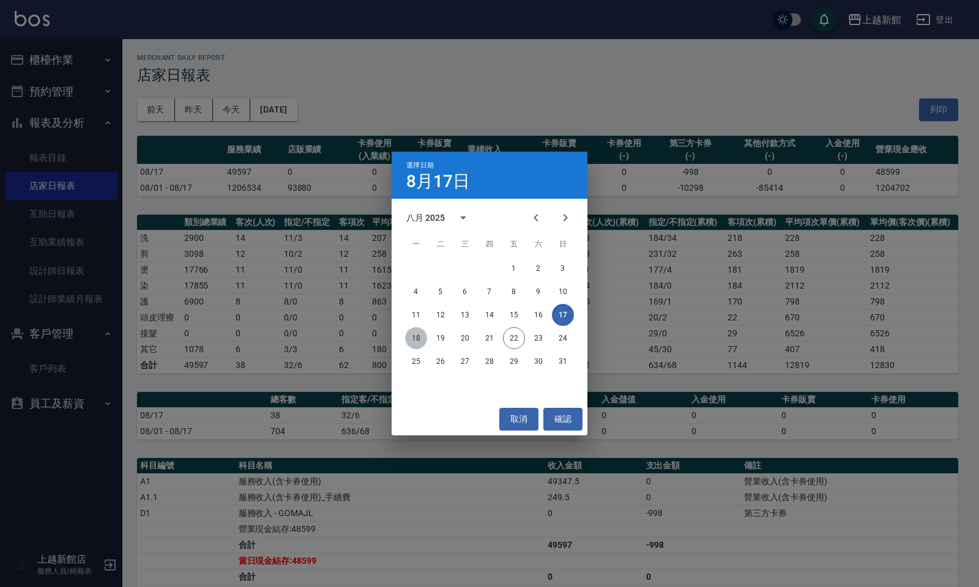
click at [413, 329] on button "18" at bounding box center [416, 338] width 22 height 22
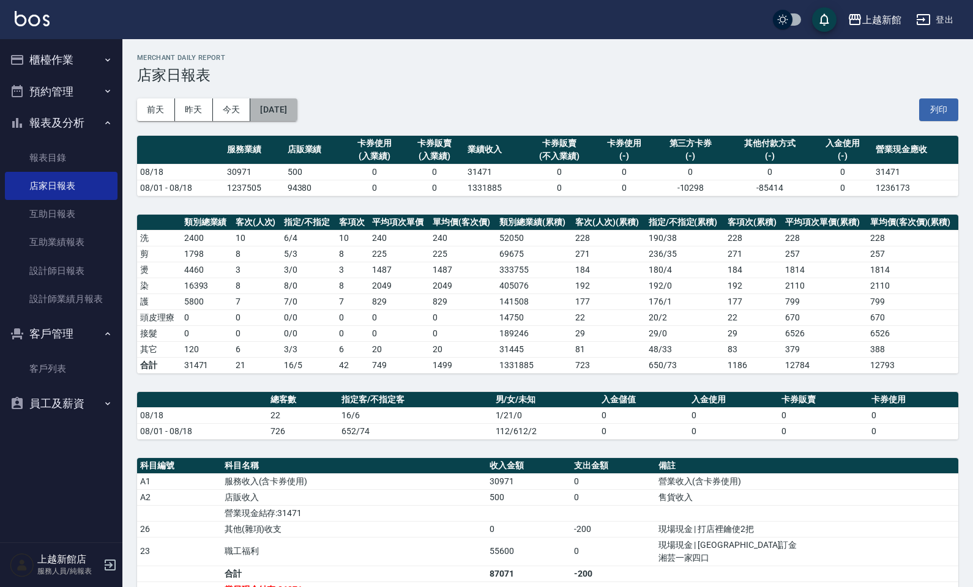
click at [261, 99] on button "2025/08/18" at bounding box center [273, 110] width 46 height 23
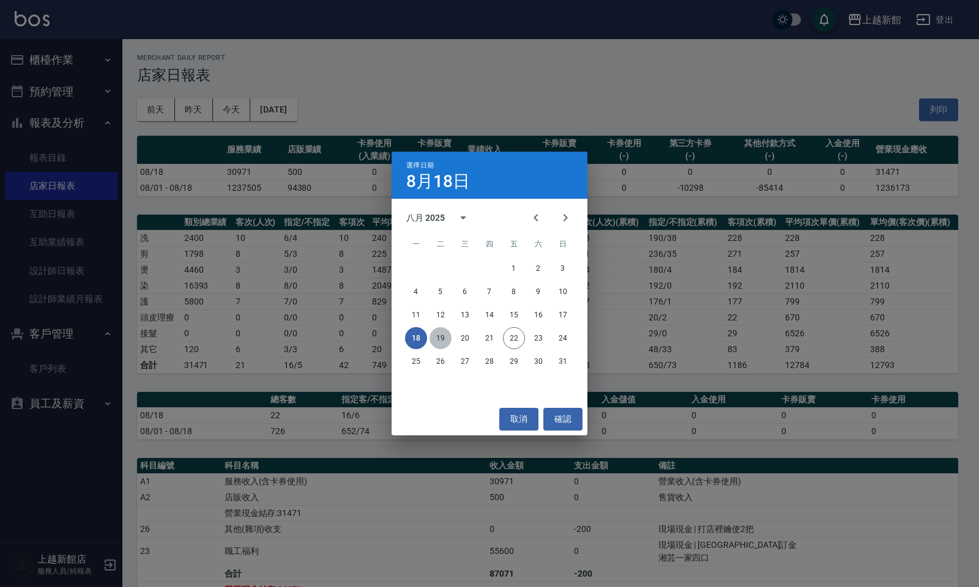
click at [433, 337] on button "19" at bounding box center [441, 338] width 22 height 22
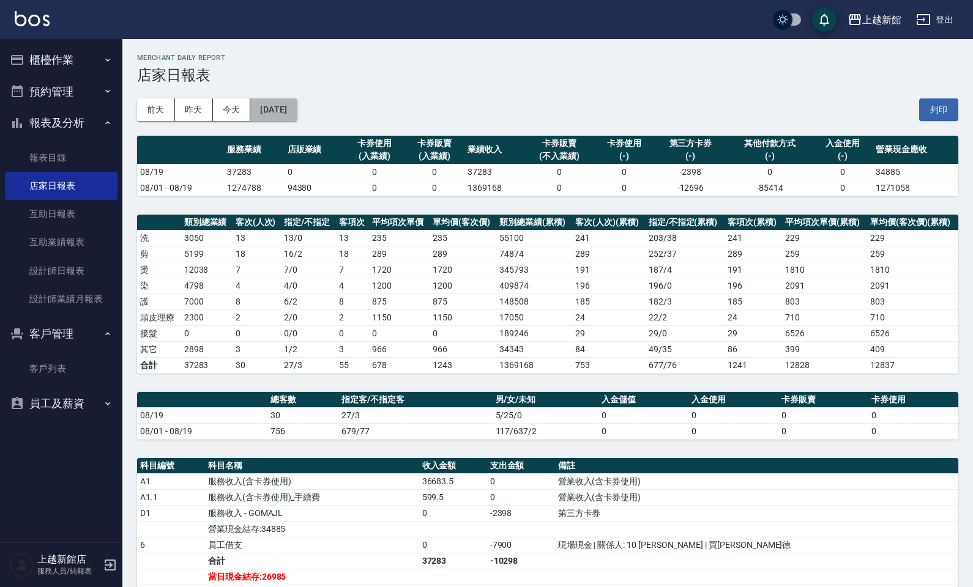
click at [291, 109] on button "2025/08/19" at bounding box center [273, 110] width 46 height 23
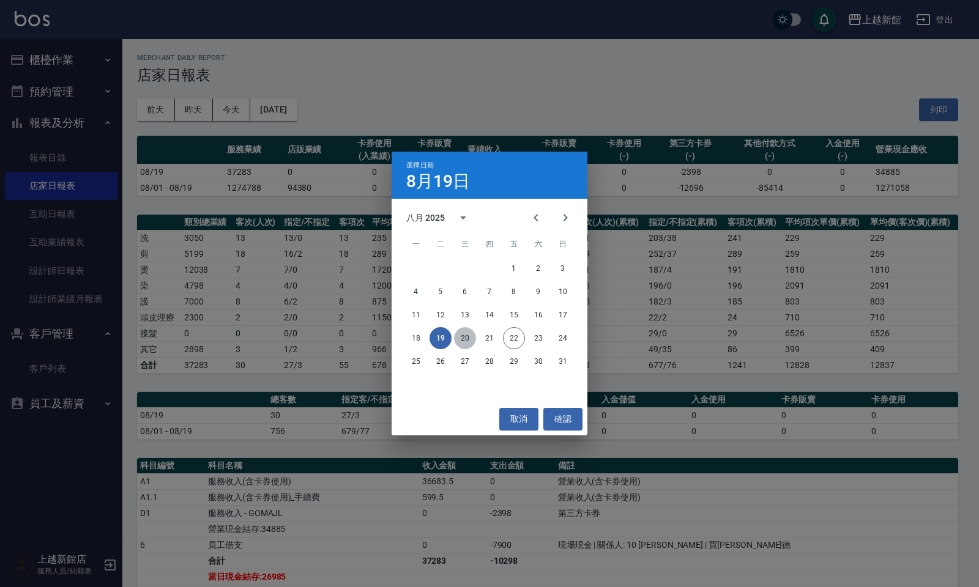
click at [462, 338] on button "20" at bounding box center [465, 338] width 22 height 22
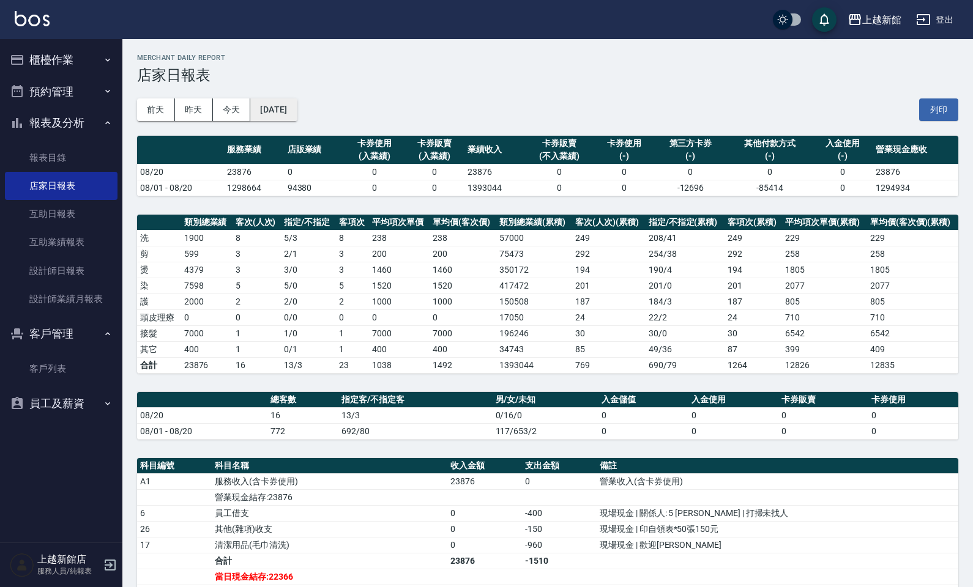
click at [271, 107] on button "2025/08/20" at bounding box center [273, 110] width 46 height 23
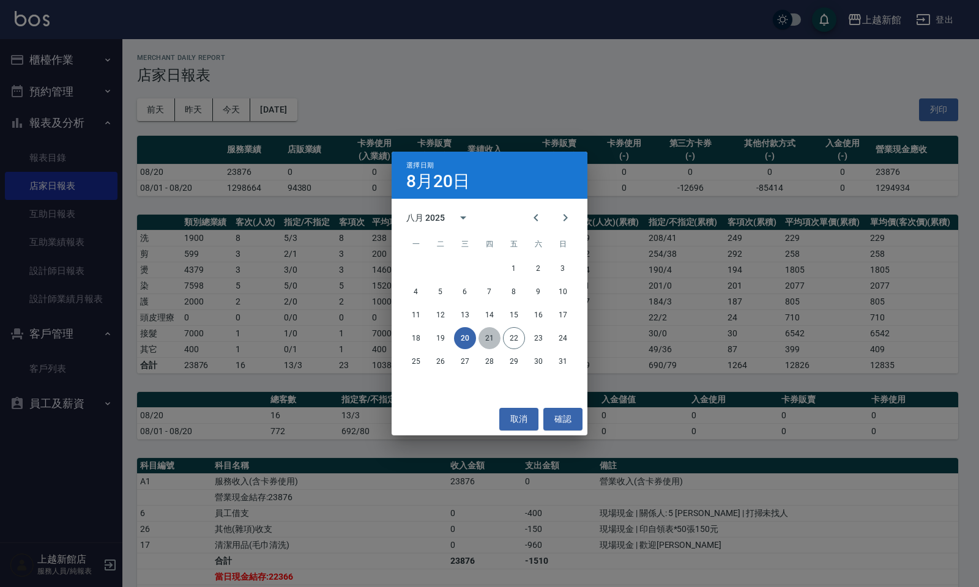
click at [485, 343] on button "21" at bounding box center [489, 338] width 22 height 22
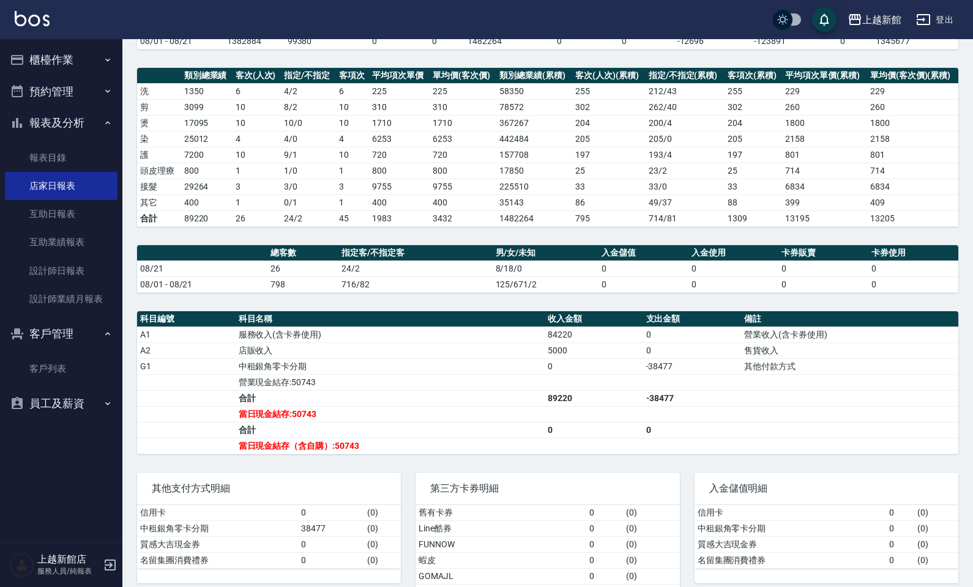
scroll to position [153, 0]
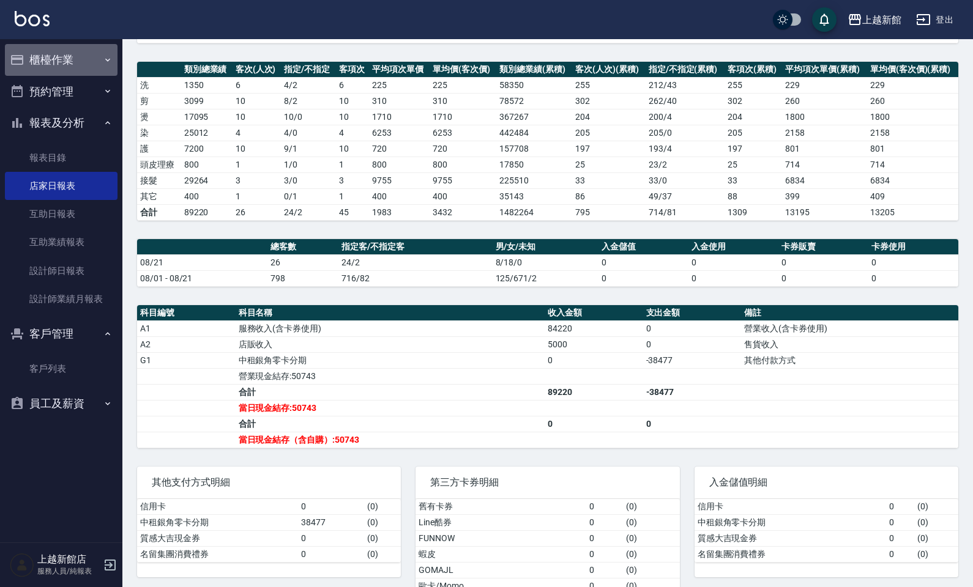
click at [78, 65] on button "櫃檯作業" at bounding box center [61, 60] width 113 height 32
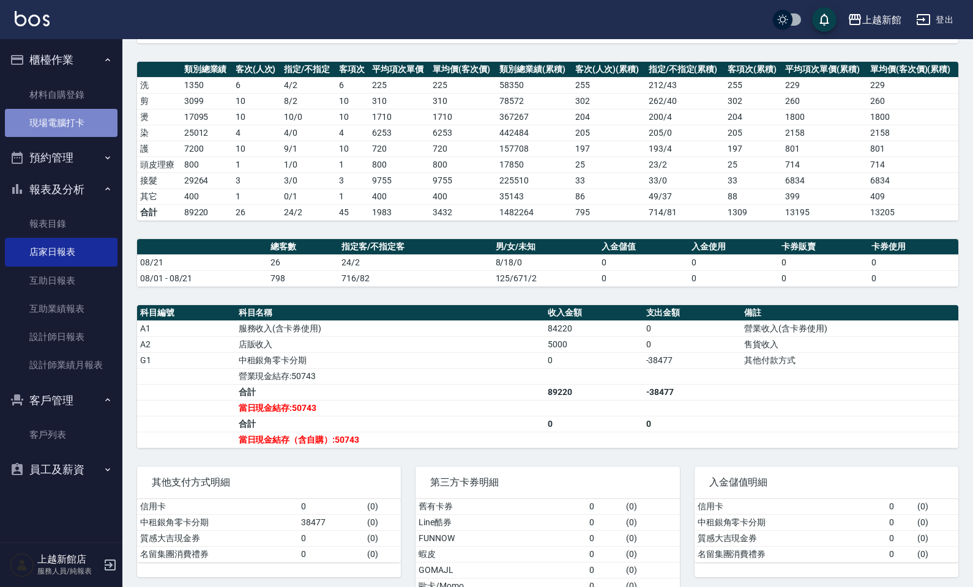
click at [59, 119] on link "現場電腦打卡" at bounding box center [61, 123] width 113 height 28
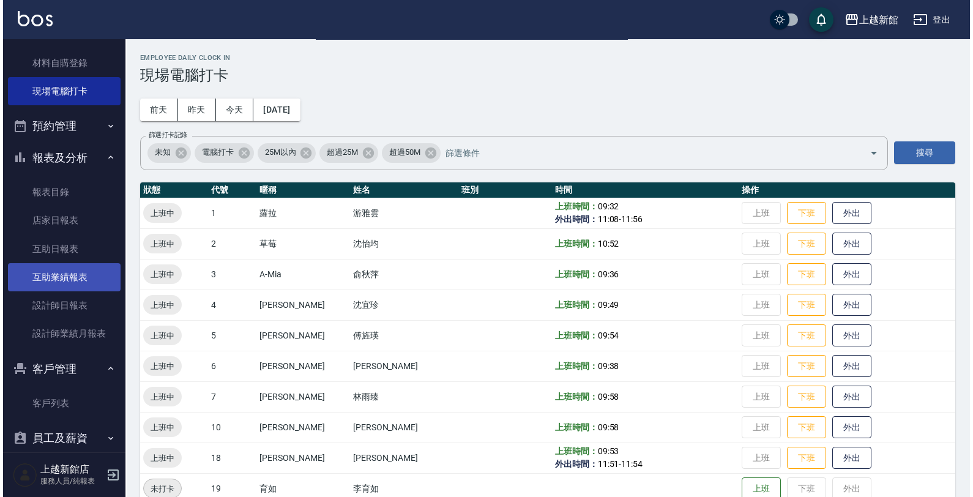
scroll to position [48, 0]
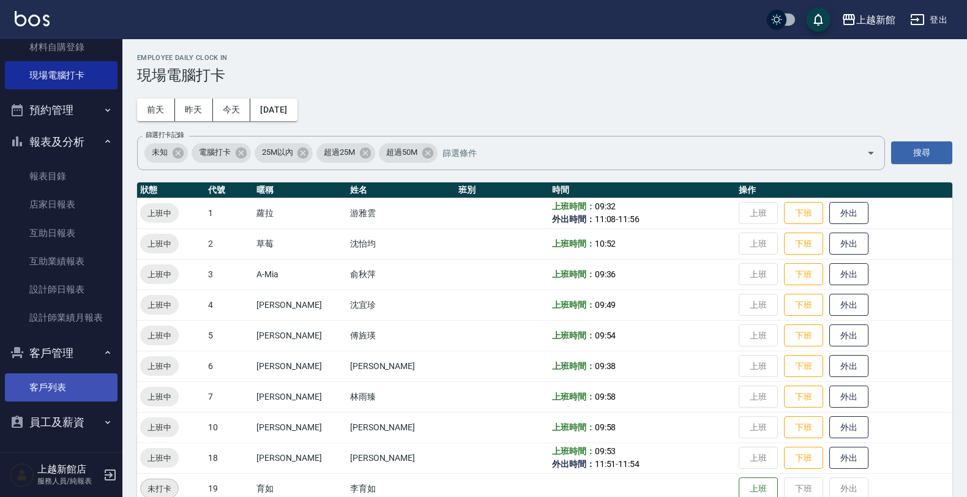
click at [81, 95] on ul "客戶列表" at bounding box center [61, 61] width 113 height 67
click at [81, 378] on link "客戶列表" at bounding box center [61, 387] width 113 height 28
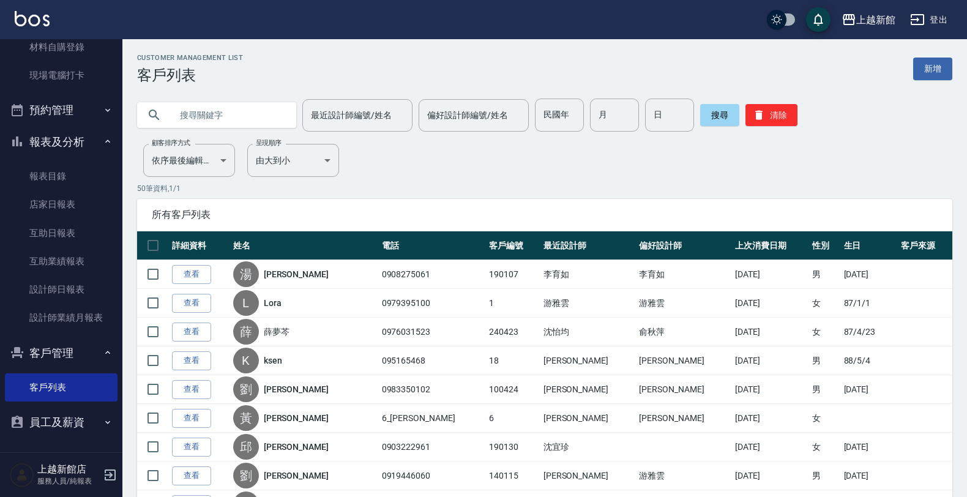
click at [274, 120] on div at bounding box center [216, 115] width 159 height 26
click at [239, 111] on input "text" at bounding box center [228, 115] width 115 height 33
click at [187, 115] on input "text" at bounding box center [228, 115] width 115 height 33
type input "羅"
click at [590, 109] on input "月" at bounding box center [614, 115] width 49 height 33
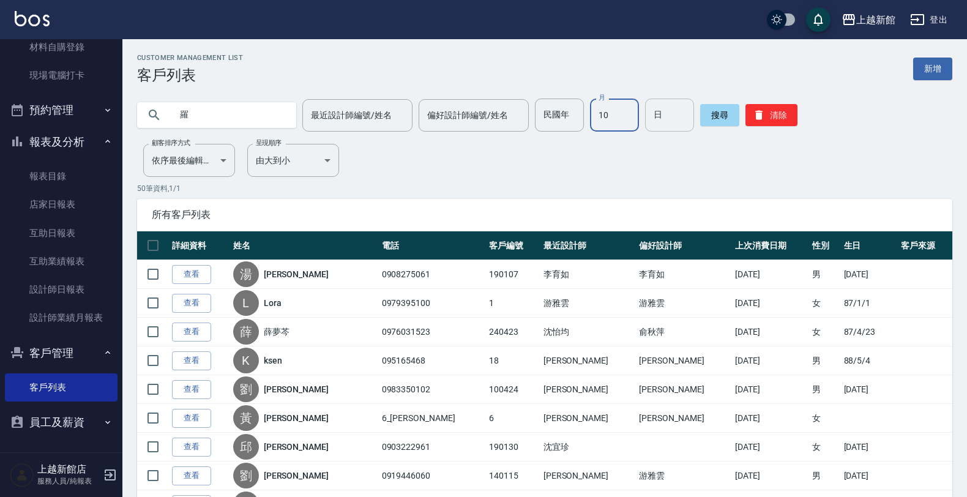
type input "10"
click at [658, 112] on input "日" at bounding box center [669, 115] width 49 height 33
type input "12"
